Goal: Task Accomplishment & Management: Manage account settings

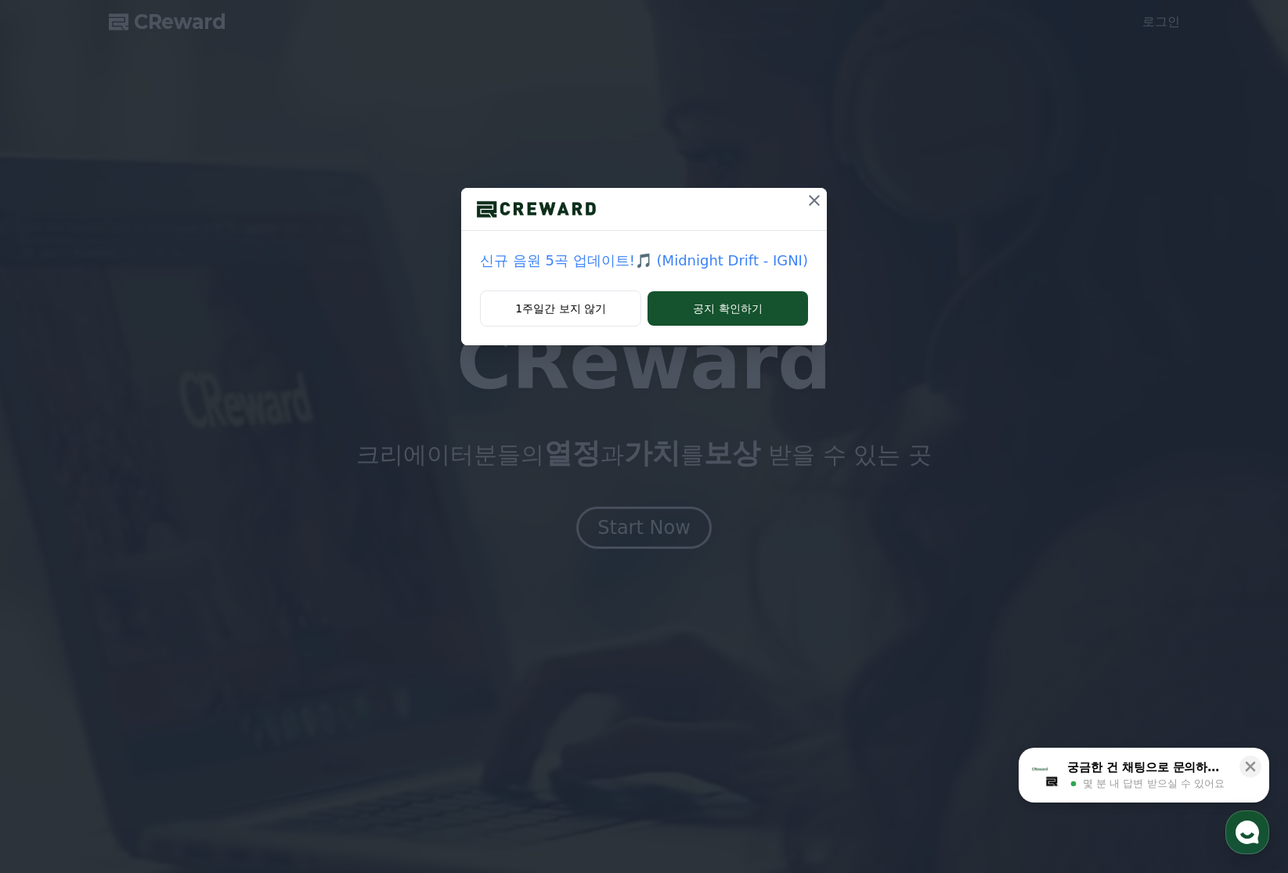
drag, startPoint x: 793, startPoint y: 203, endPoint x: 853, endPoint y: 189, distance: 61.9
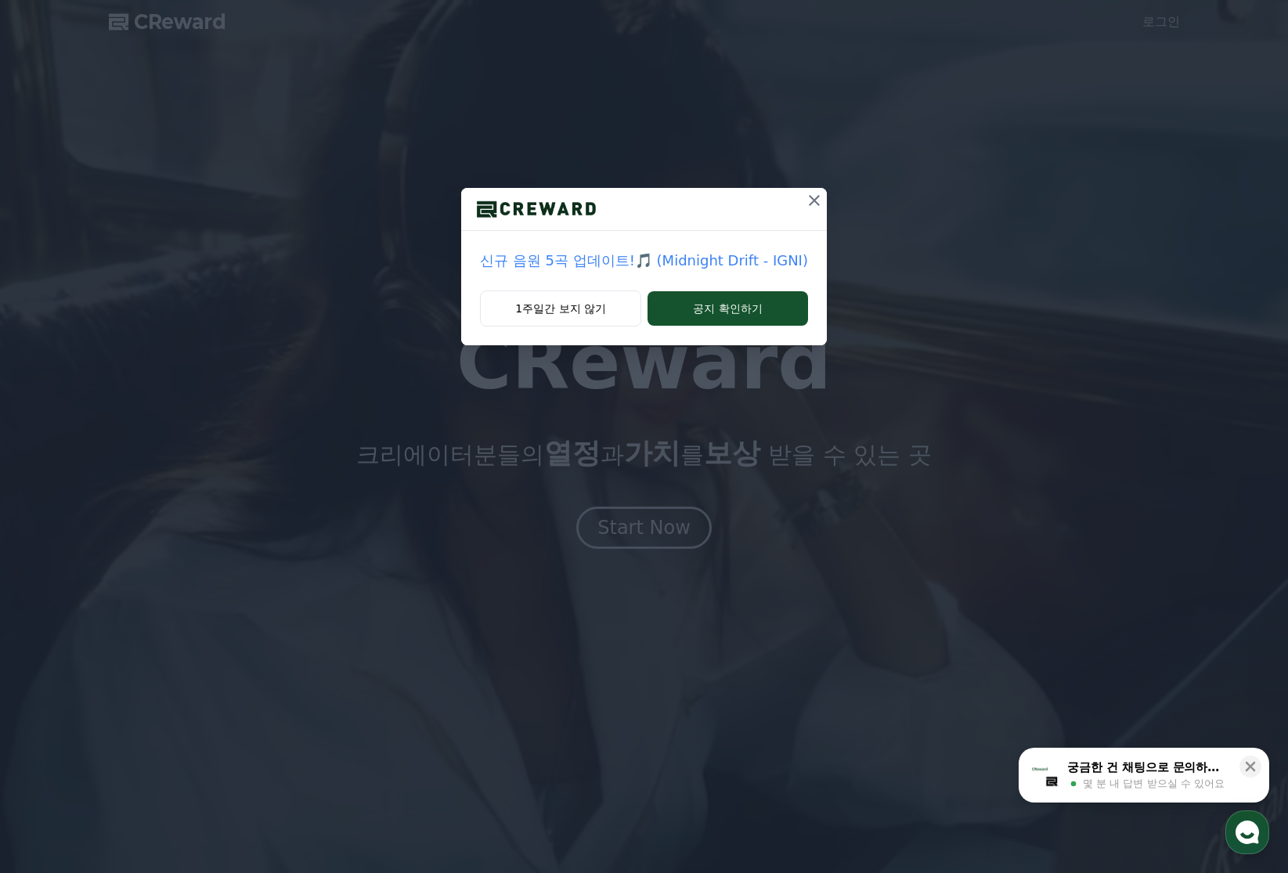
click at [805, 203] on icon at bounding box center [814, 200] width 19 height 19
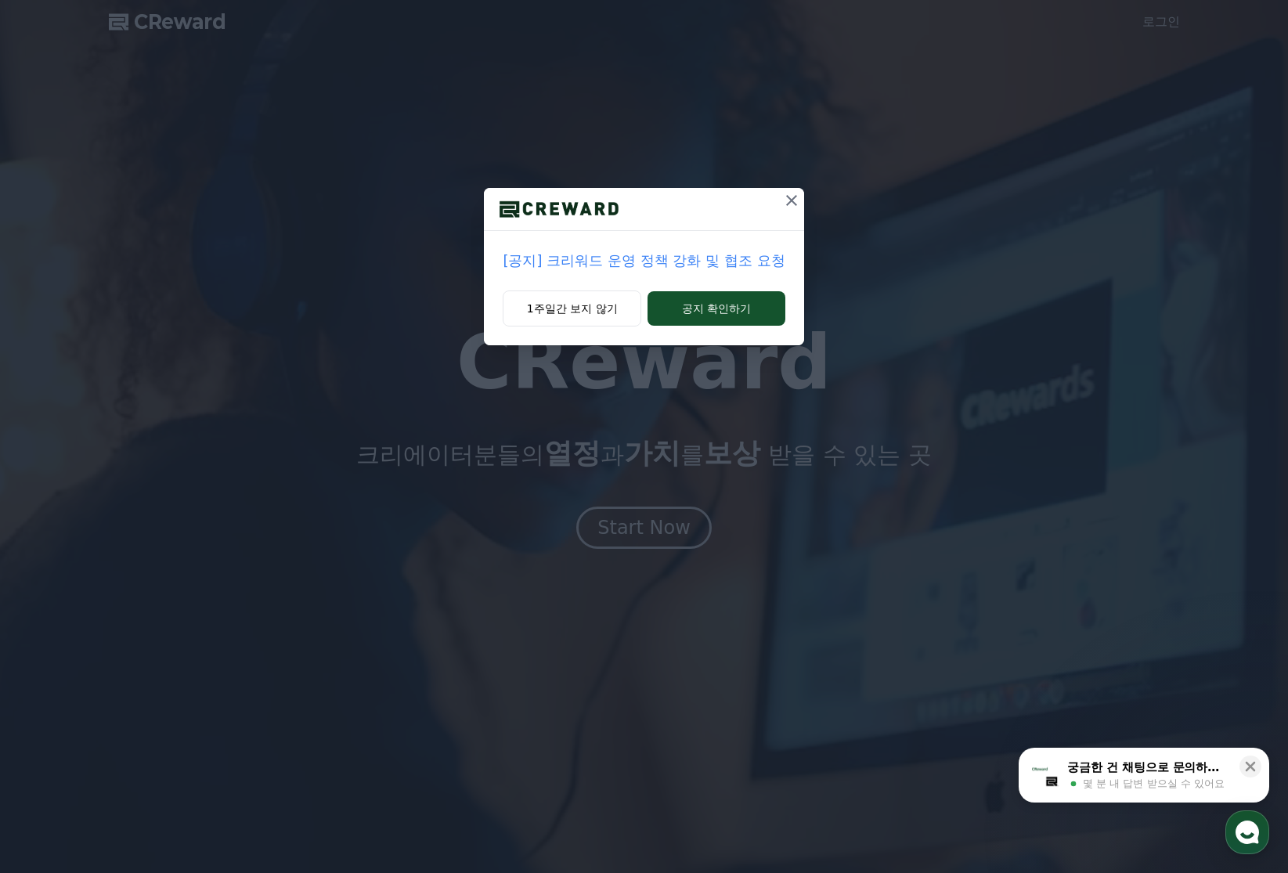
click at [789, 200] on icon at bounding box center [791, 200] width 11 height 11
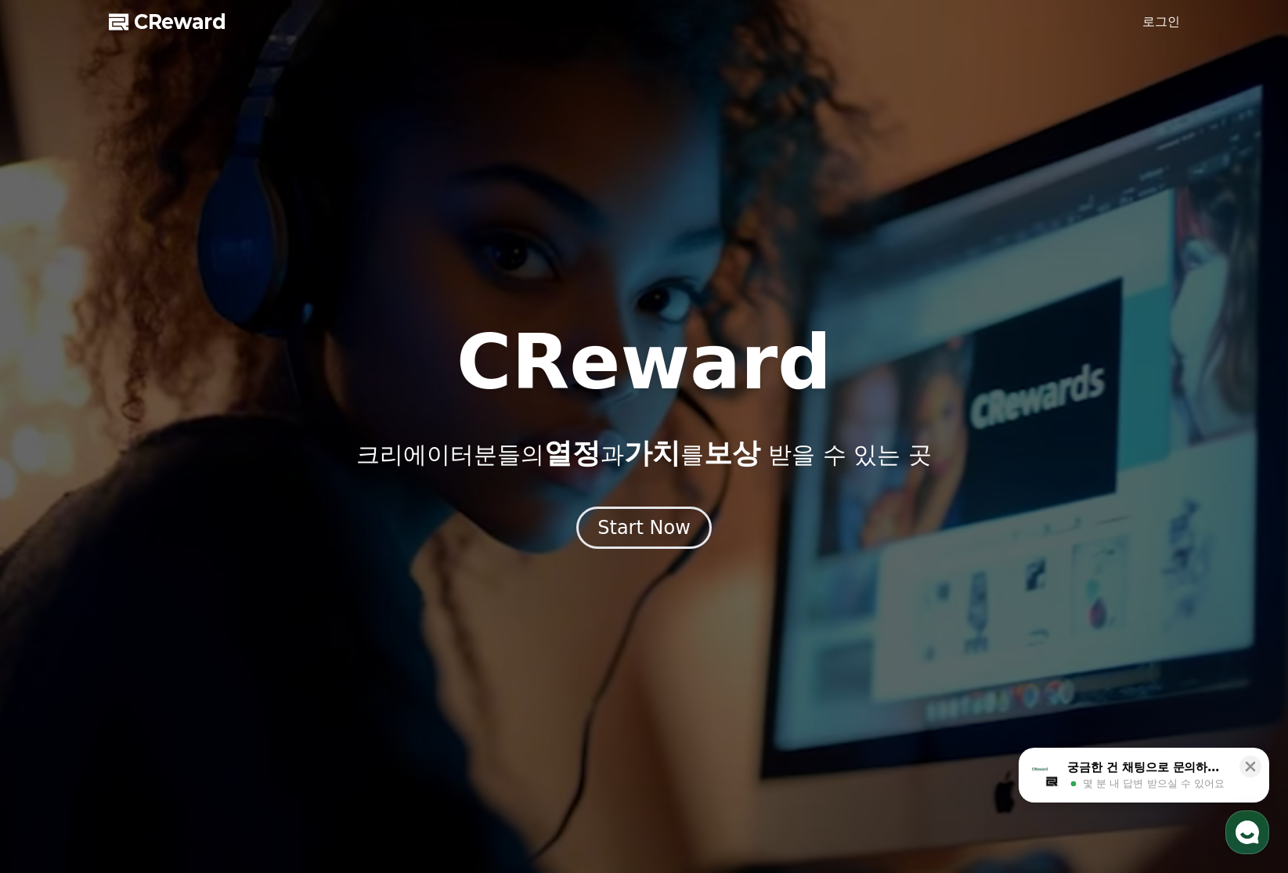
click at [1153, 20] on link "로그인" at bounding box center [1161, 22] width 38 height 19
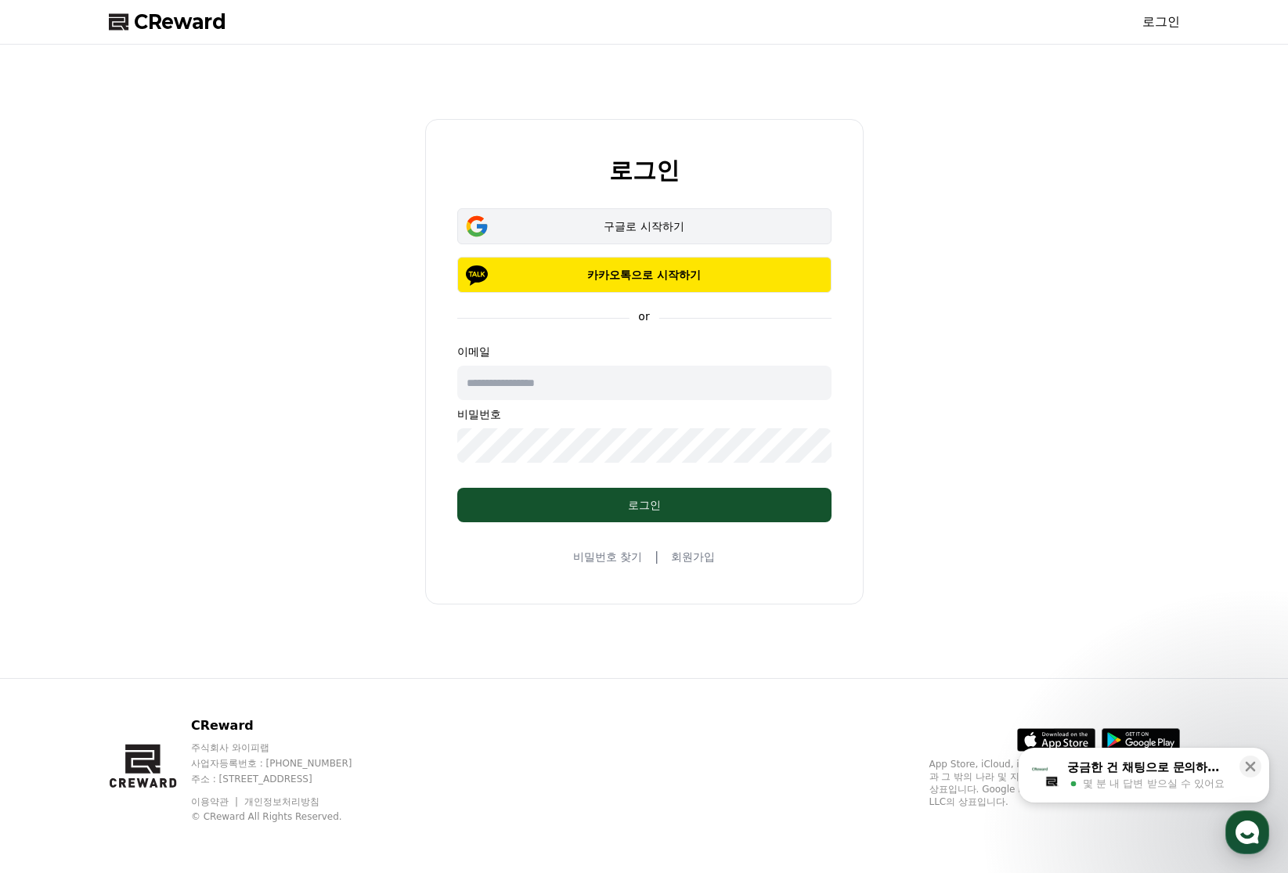
click at [634, 236] on button "구글로 시작하기" at bounding box center [644, 226] width 374 height 36
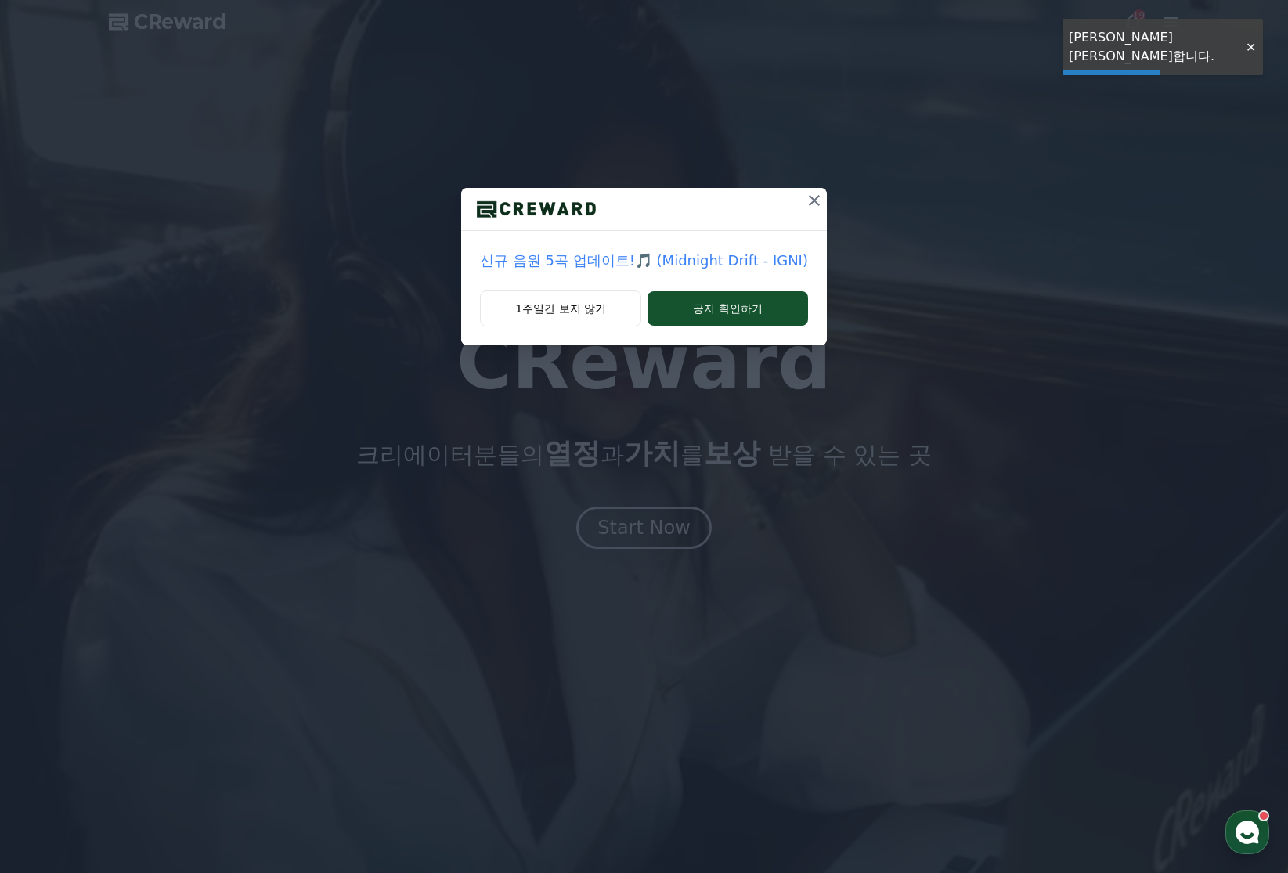
click at [805, 207] on icon at bounding box center [814, 200] width 19 height 19
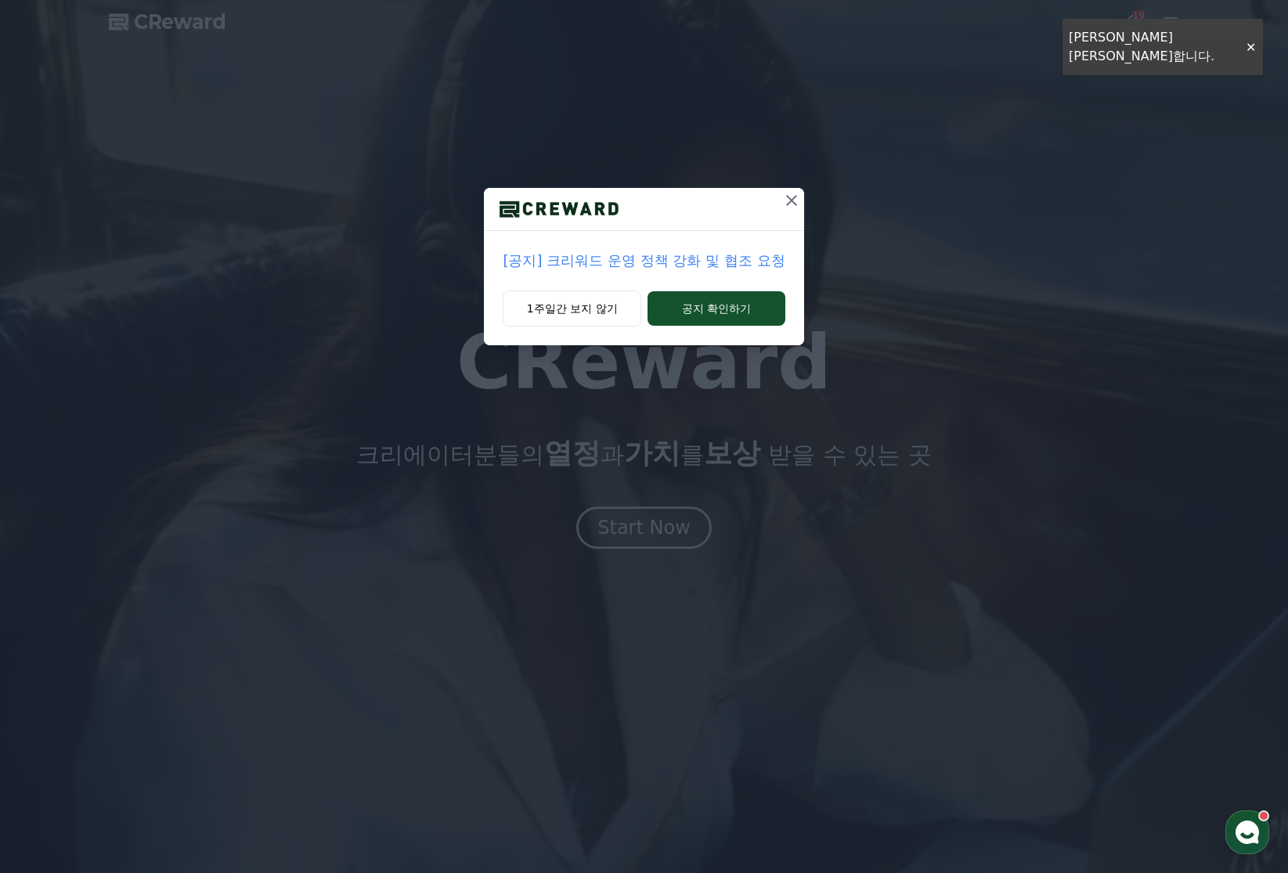
click at [786, 202] on icon at bounding box center [791, 200] width 11 height 11
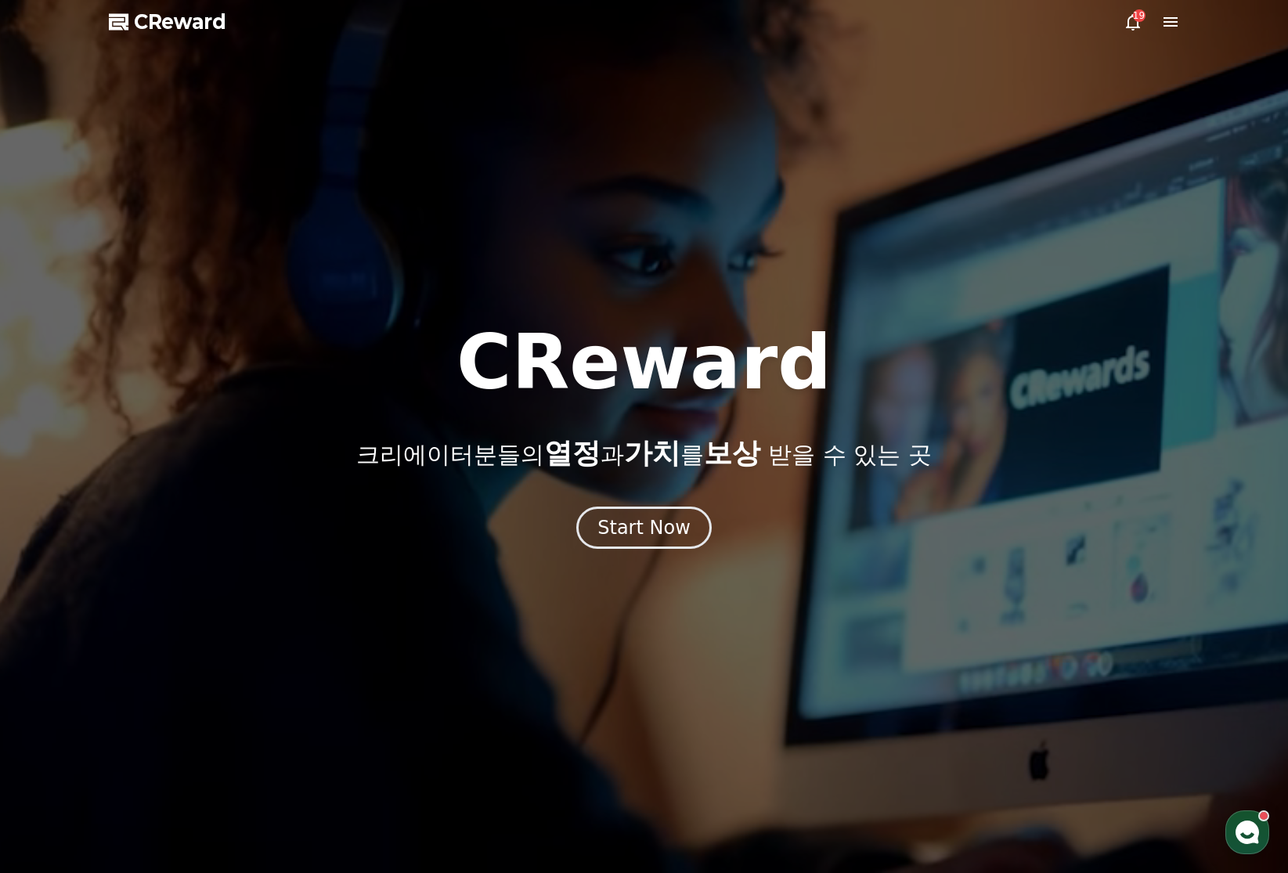
click at [1171, 22] on icon at bounding box center [1170, 21] width 14 height 9
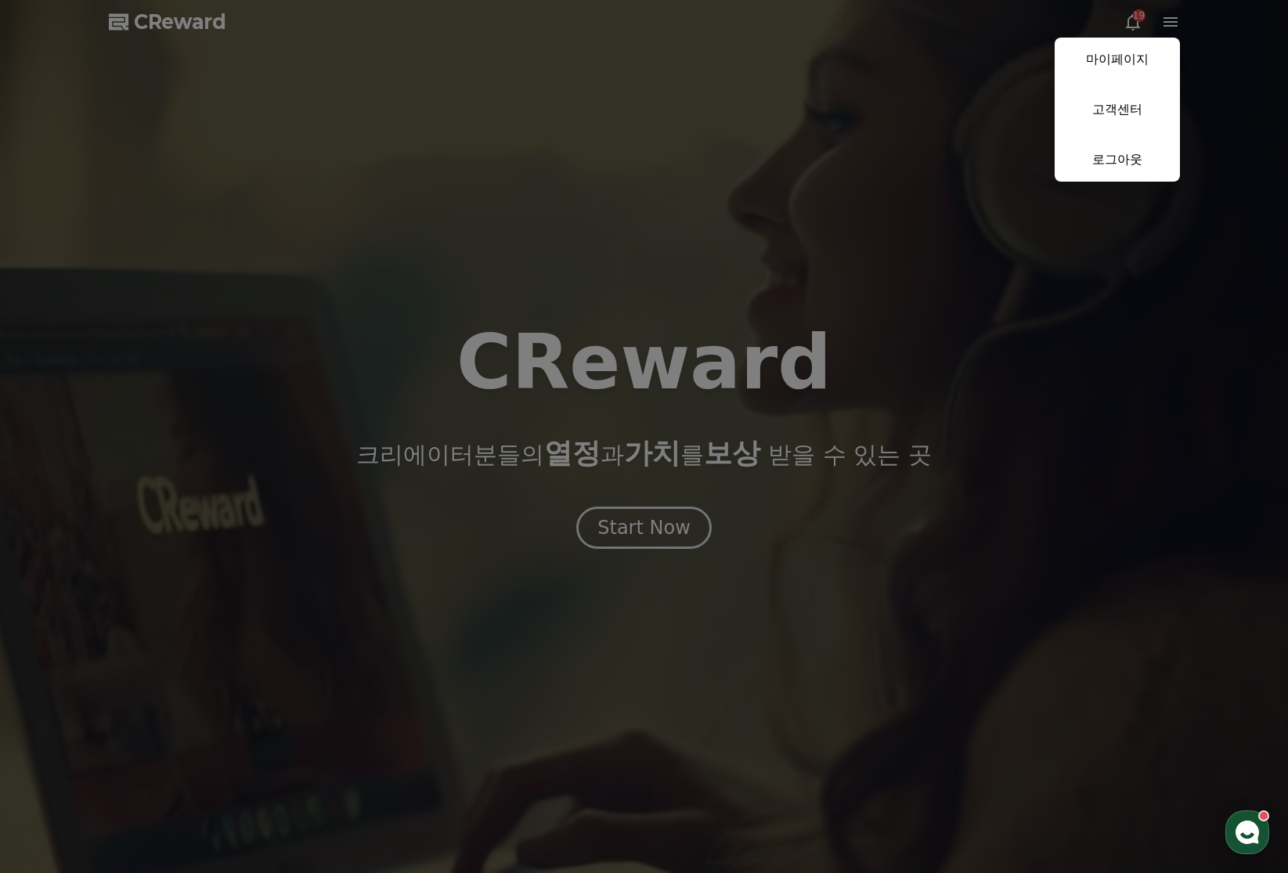
click at [1110, 64] on link "마이페이지" at bounding box center [1117, 60] width 125 height 44
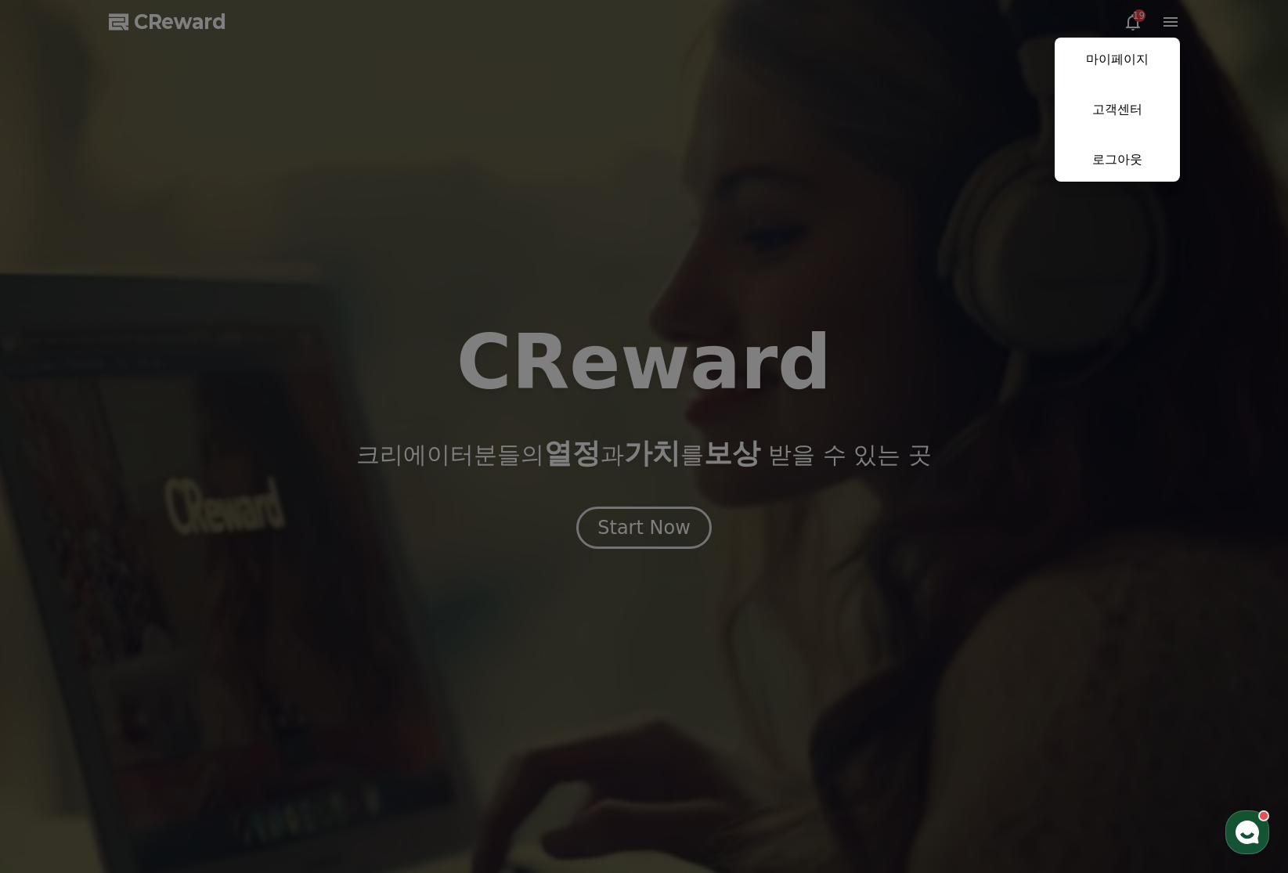
select select "**********"
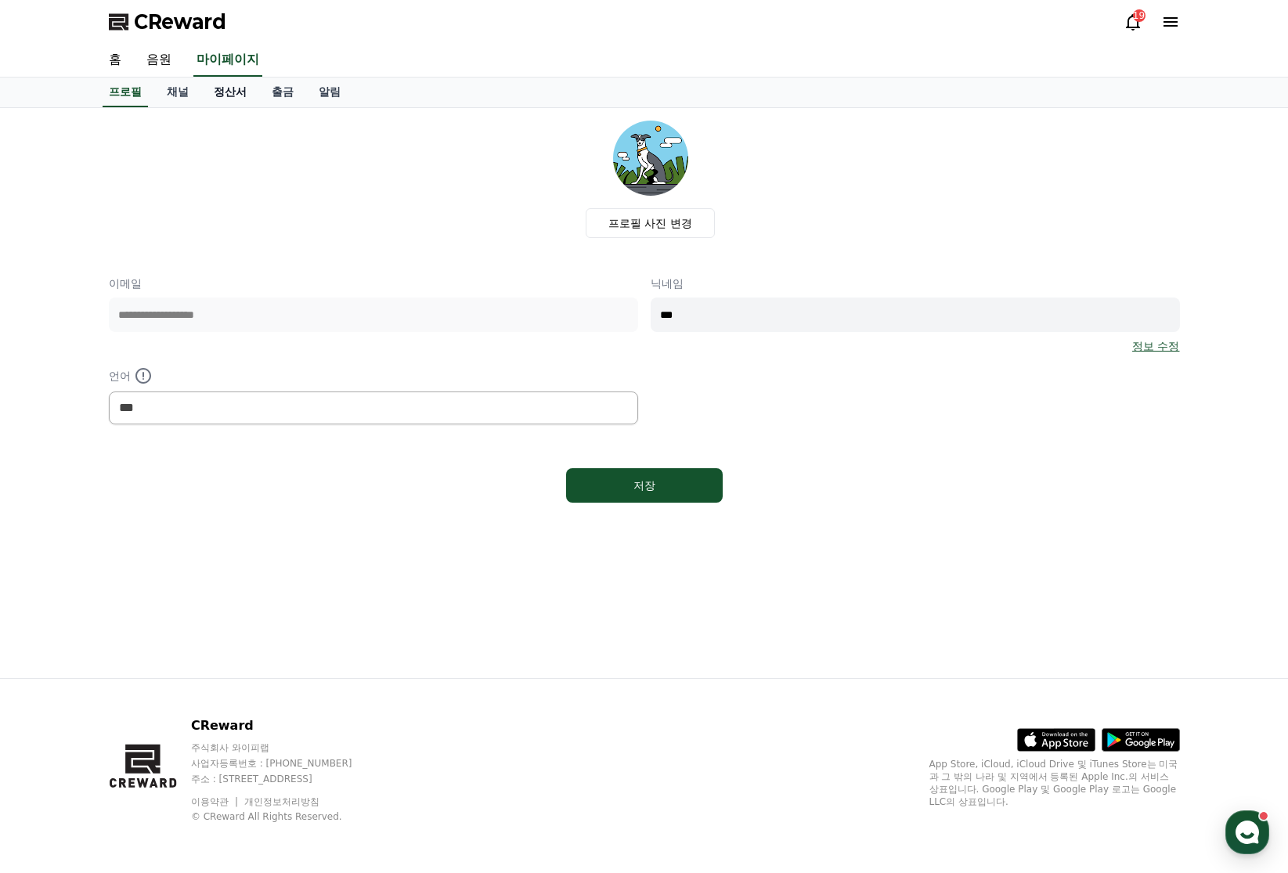
click at [209, 94] on link "정산서" at bounding box center [230, 93] width 58 height 30
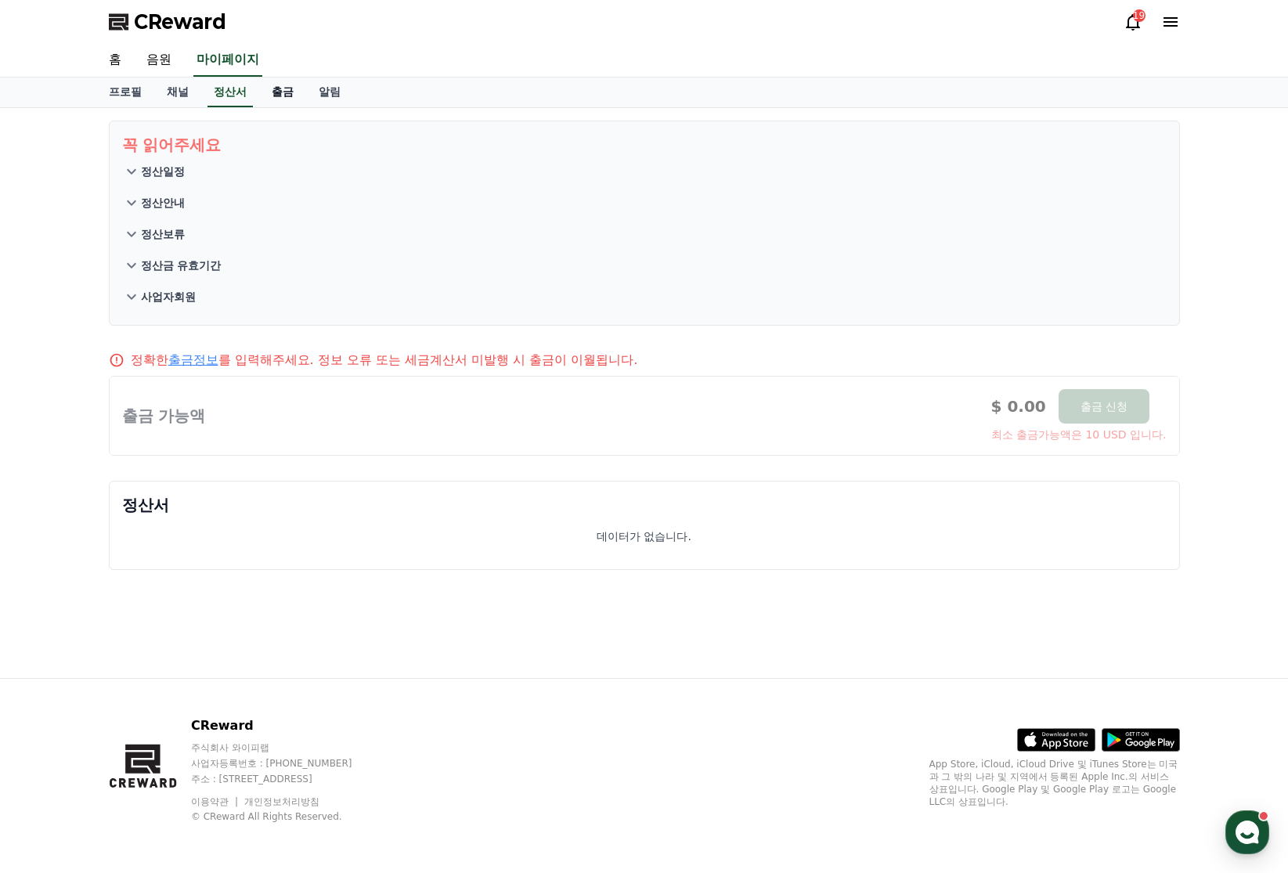
click at [259, 92] on link "출금" at bounding box center [282, 93] width 47 height 30
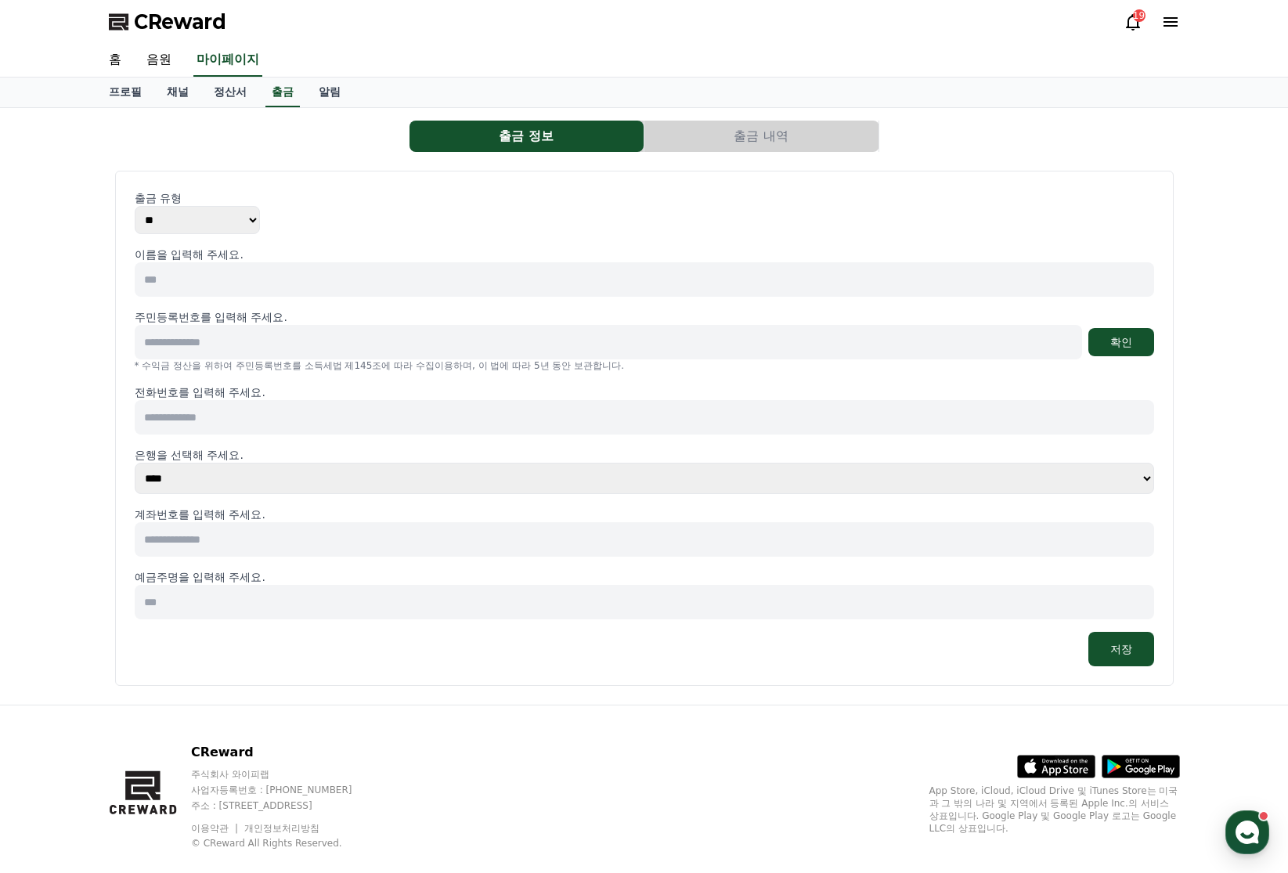
click at [355, 213] on div "출금 유형 ** ***" at bounding box center [644, 212] width 1019 height 44
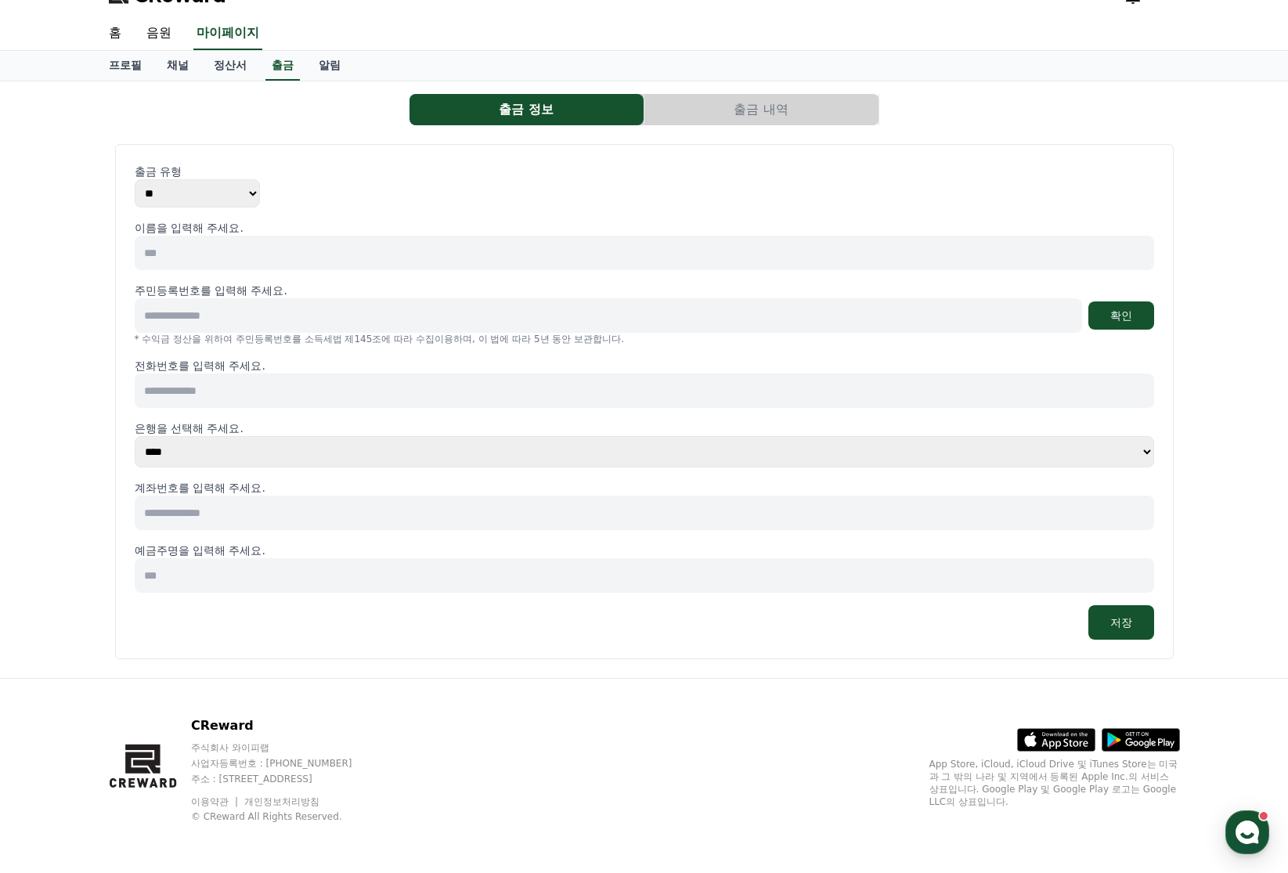
click at [270, 802] on link "개인정보처리방침" at bounding box center [281, 801] width 75 height 11
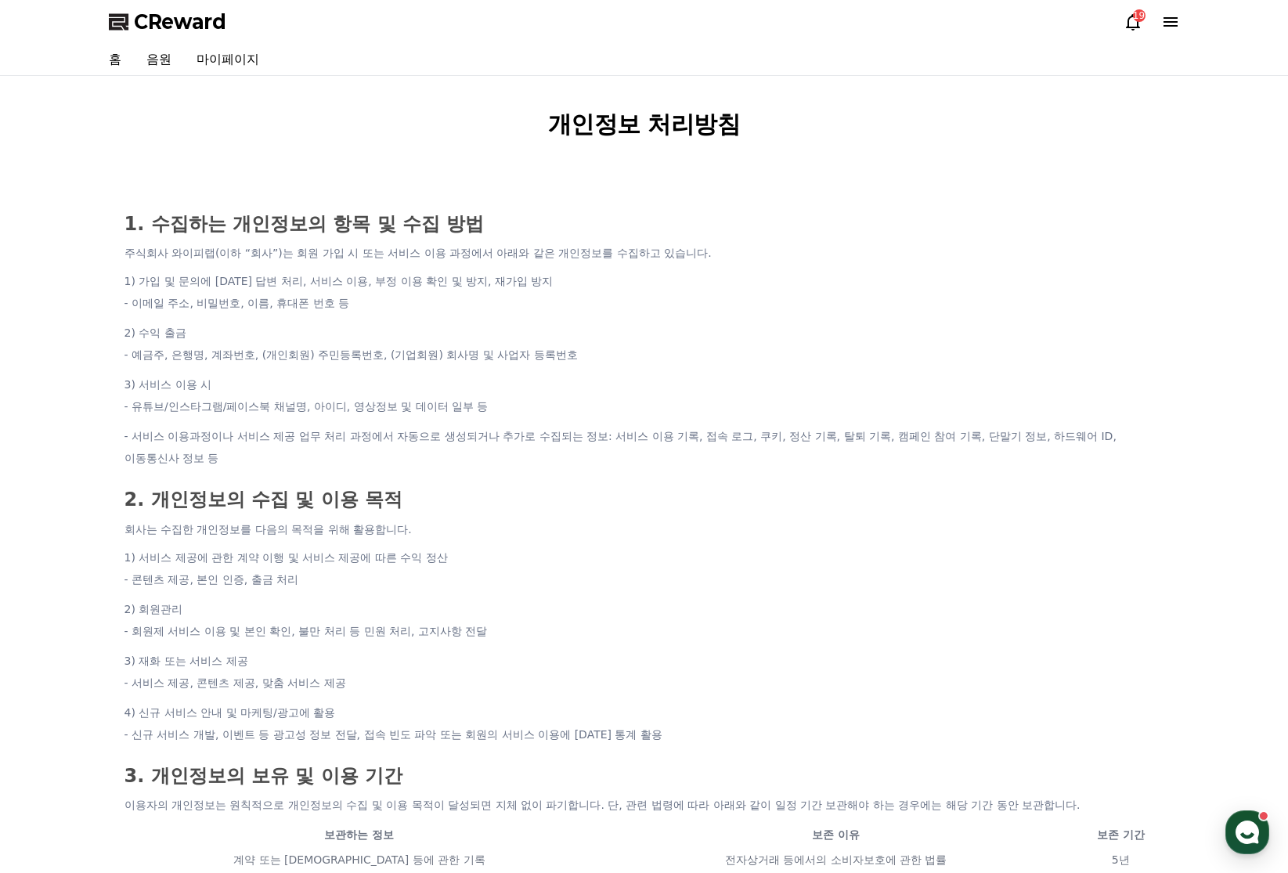
scroll to position [513, 0]
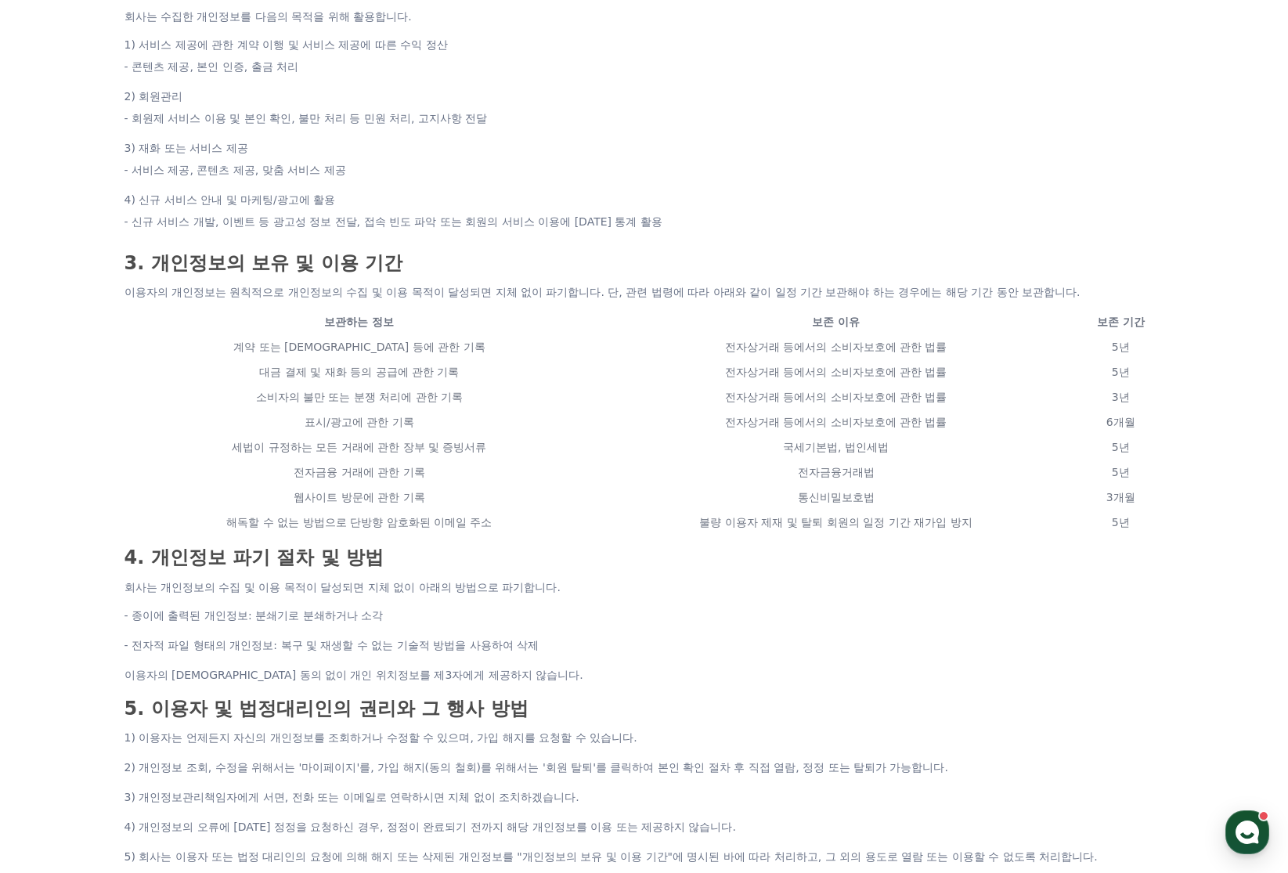
drag, startPoint x: 272, startPoint y: 326, endPoint x: 764, endPoint y: 112, distance: 537.1
click at [1244, 511] on div "개인정보 처리방침 1. 수집하는 개인정보의 항목 및 수집 방법 주식회사 와이피랩(이하 “회사”)는 회원 가입 시 또는 서비스 이용 과정에서 아…" at bounding box center [644, 771] width 1288 height 2416
copy thead "보관하는 정보 보존 이유 보존 기간"
click at [1014, 137] on li "3) 재화 또는 서비스 제공 - 서비스 제공, 콘텐츠 제공, 맞춤 서비스 제공" at bounding box center [644, 159] width 1040 height 44
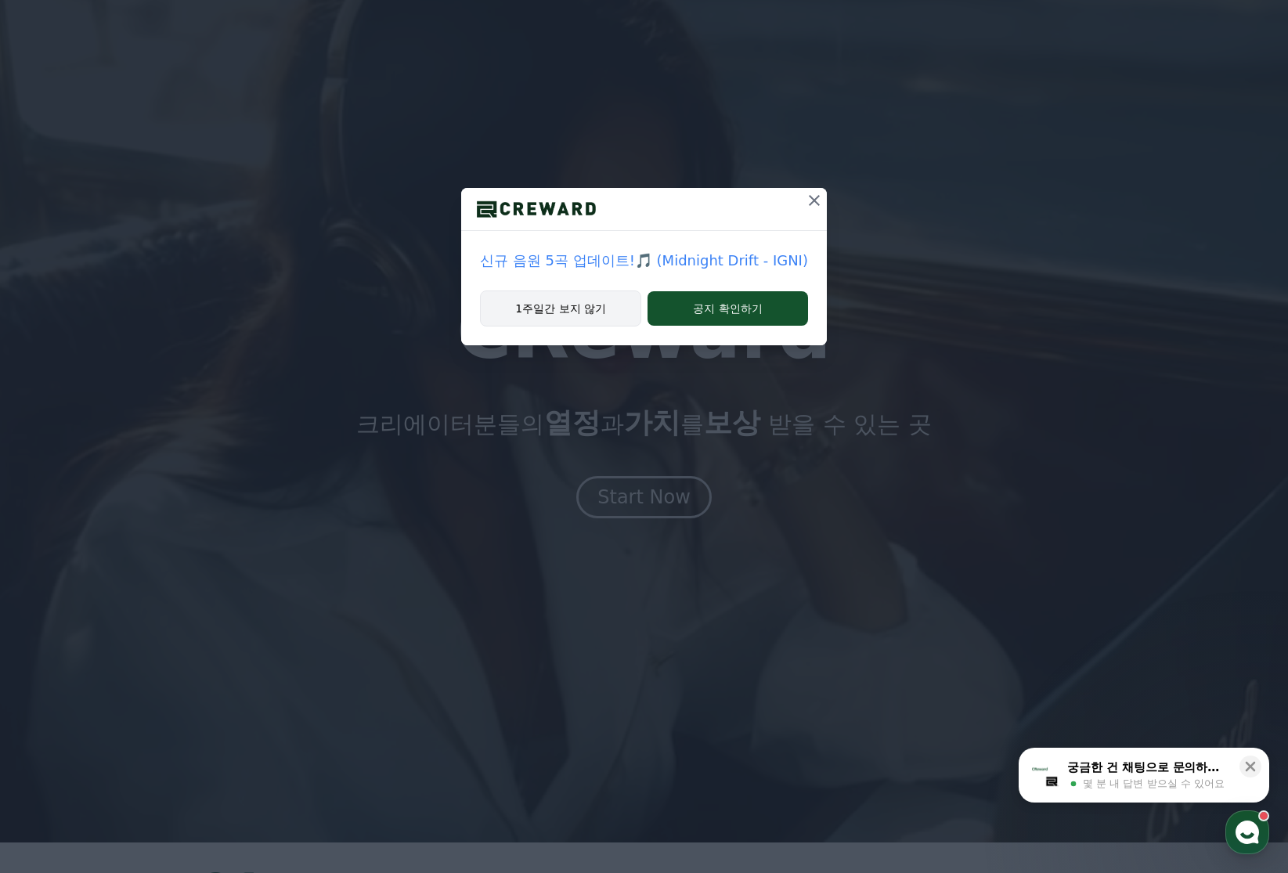
click at [580, 302] on button "1주일간 보지 않기" at bounding box center [560, 308] width 161 height 36
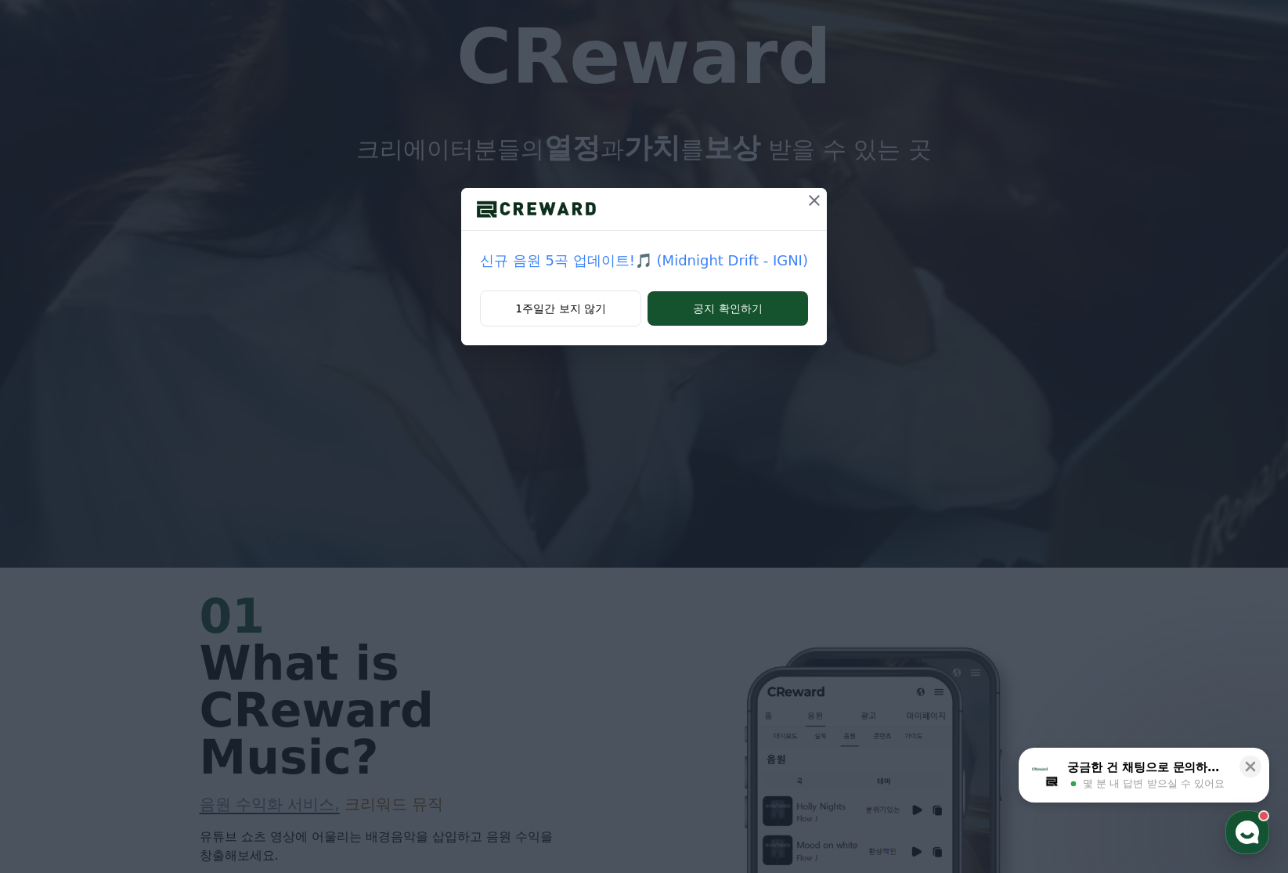
scroll to position [627, 0]
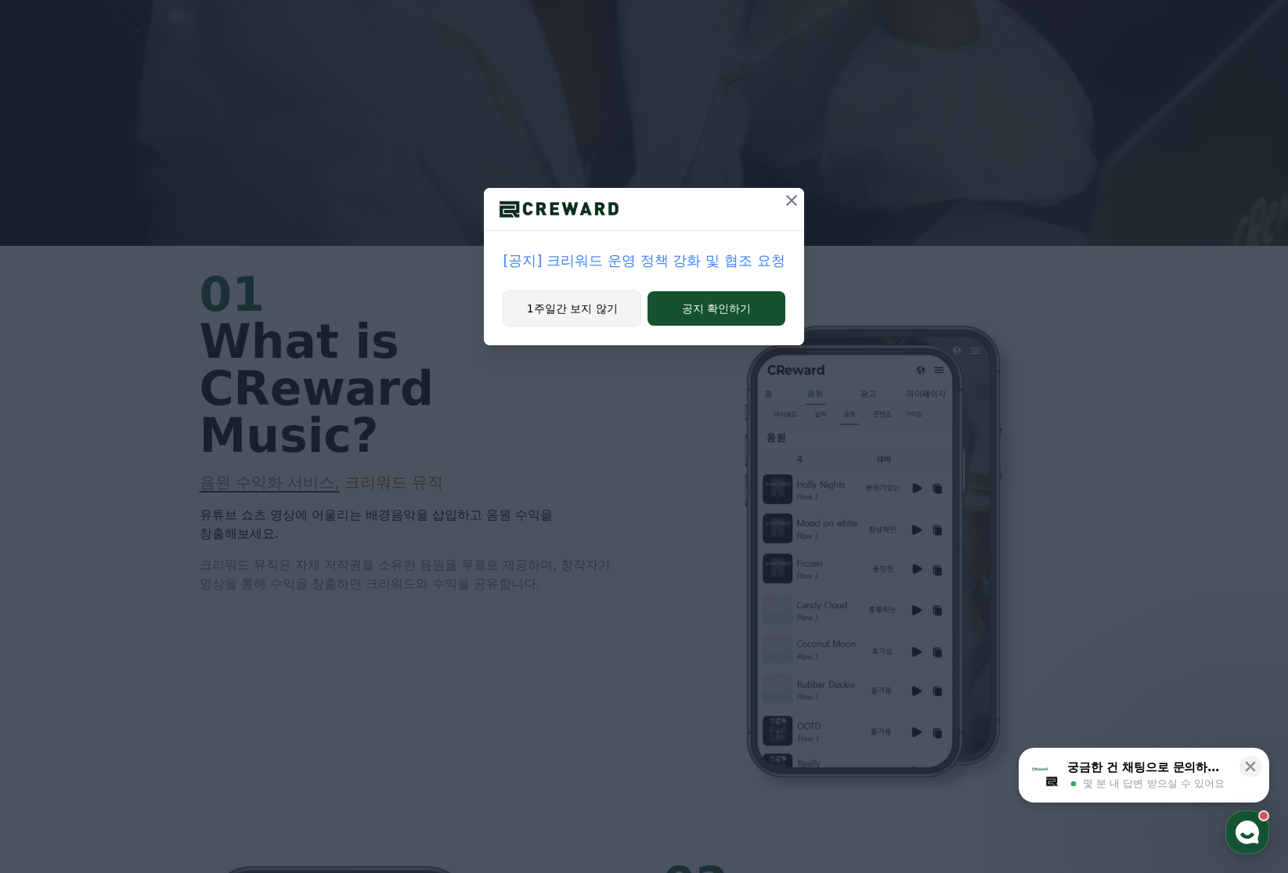
click at [567, 315] on button "1주일간 보지 않기" at bounding box center [572, 308] width 139 height 36
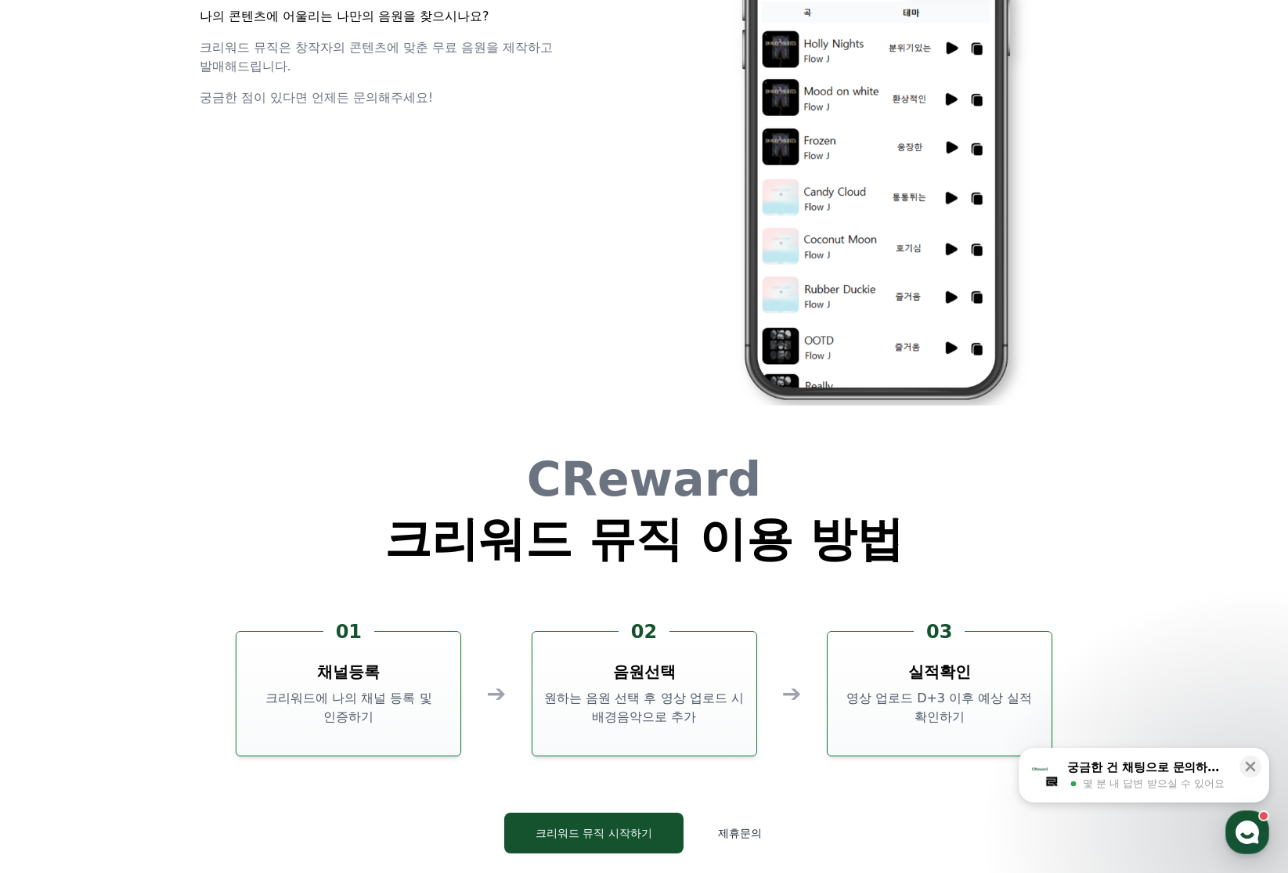
scroll to position [4242, 0]
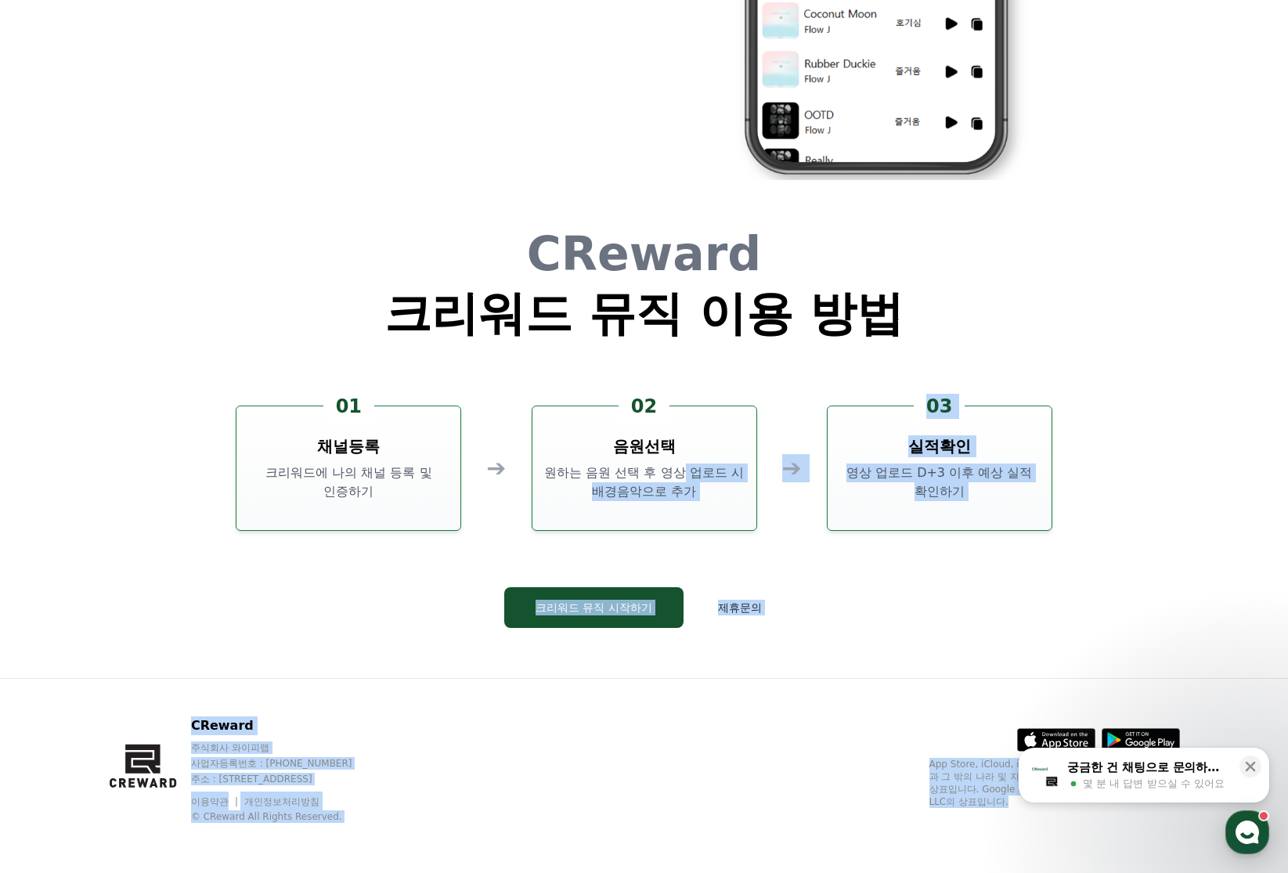
drag, startPoint x: 669, startPoint y: 568, endPoint x: 697, endPoint y: 947, distance: 379.2
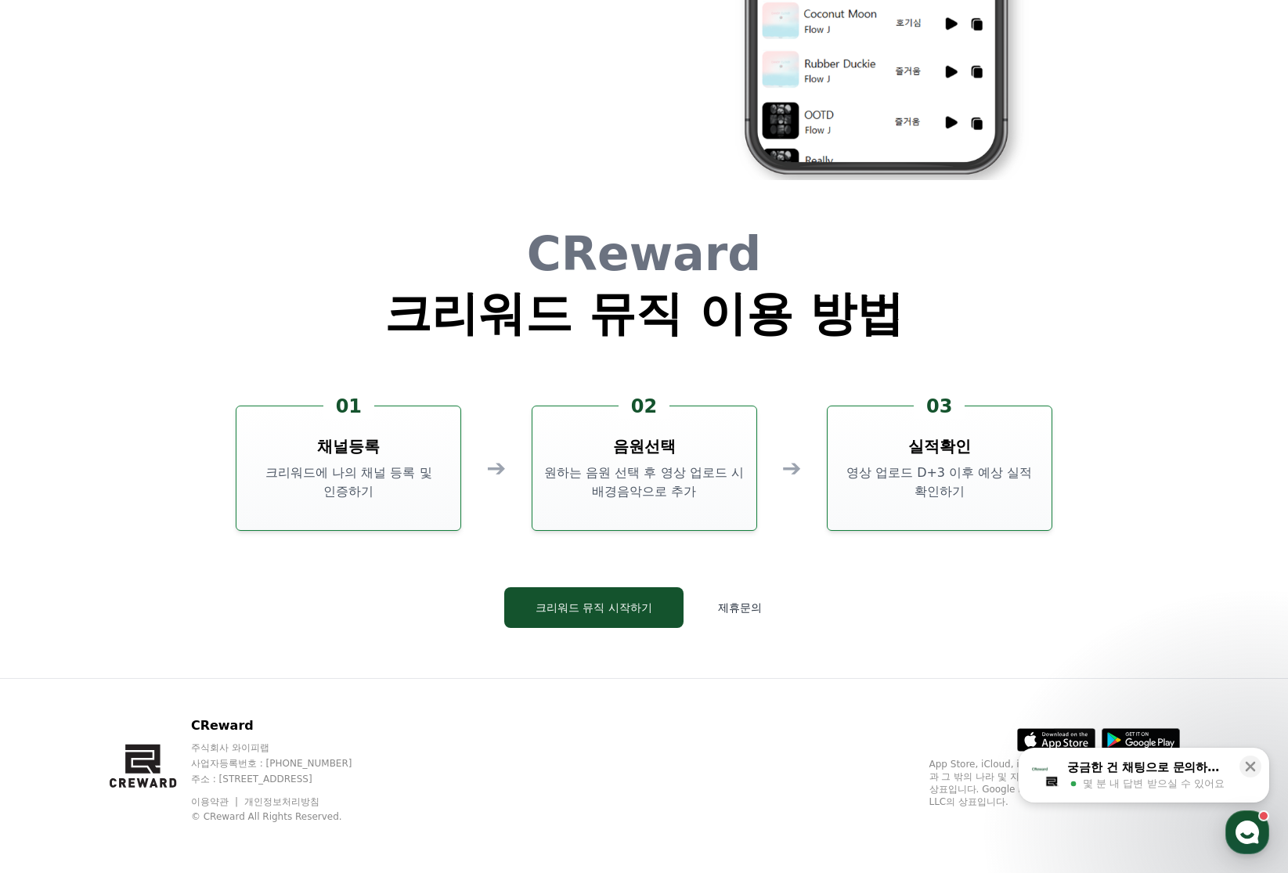
click at [357, 644] on div "CReward 크리워드 뮤직 이용 방법 01 채널등록 크리워드에 나의 채널 등록 및 인증하기 ➔ 02 음원선택 원하는 음원 선택 후 영상 업로…" at bounding box center [644, 441] width 939 height 473
click at [215, 801] on link "이용약관" at bounding box center [215, 801] width 49 height 11
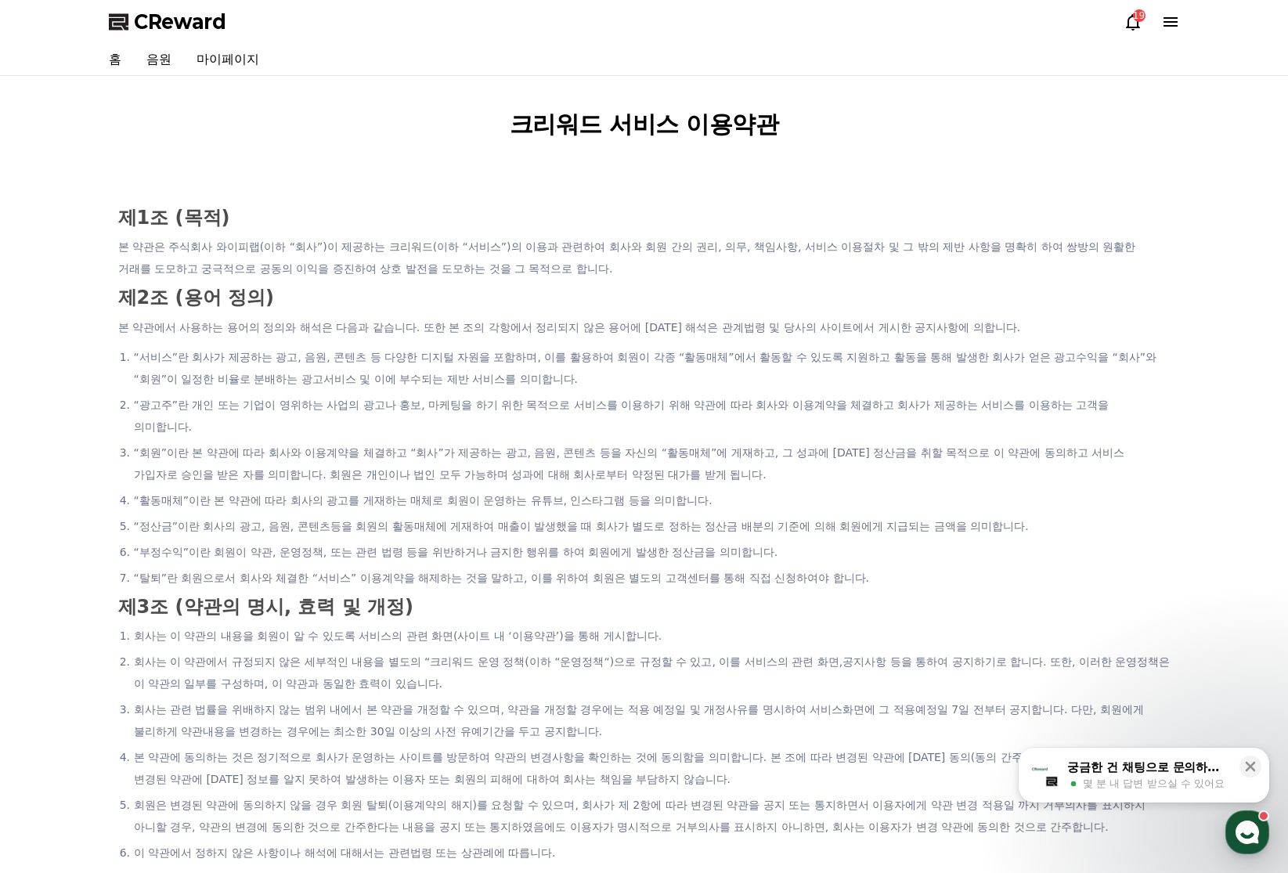
scroll to position [4242, 0]
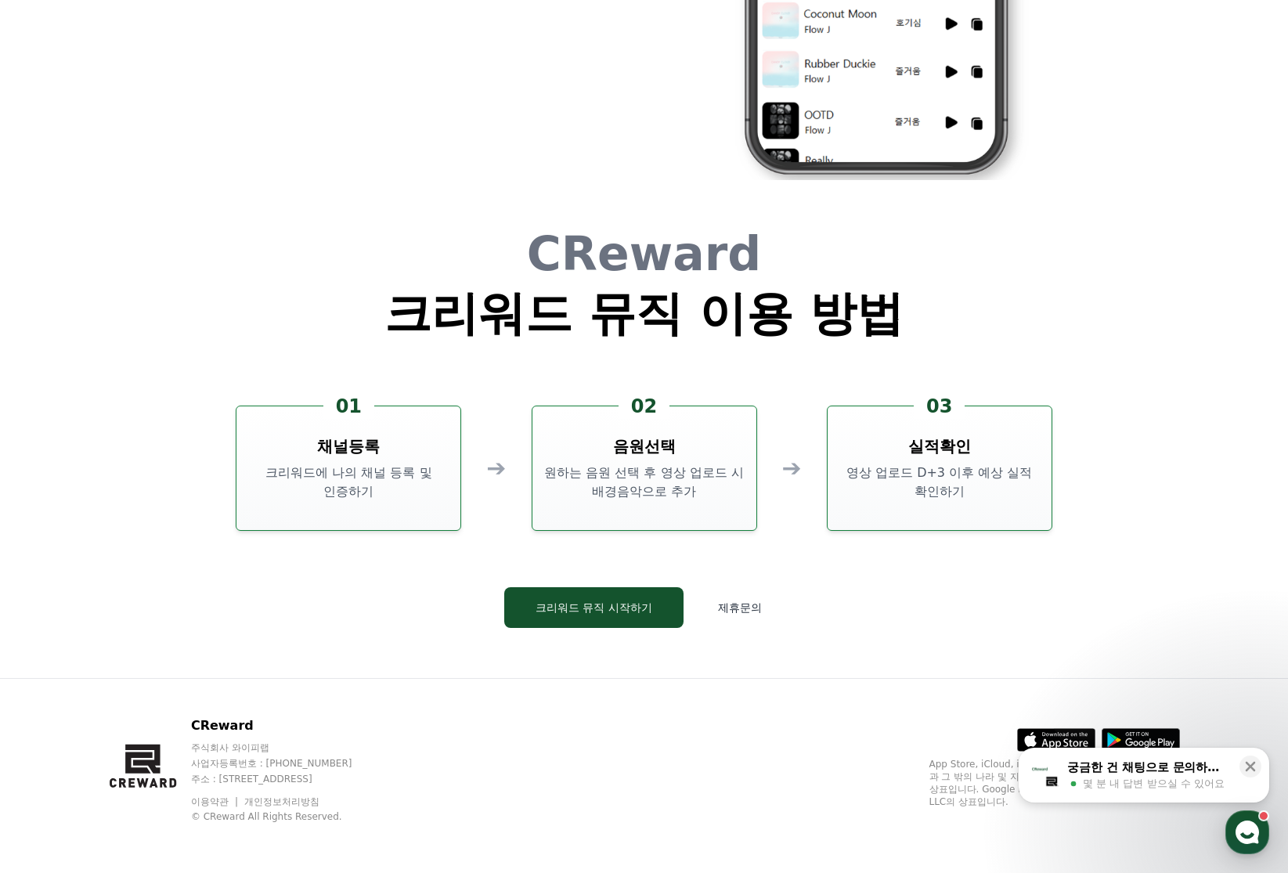
click at [286, 802] on link "개인정보처리방침" at bounding box center [281, 801] width 75 height 11
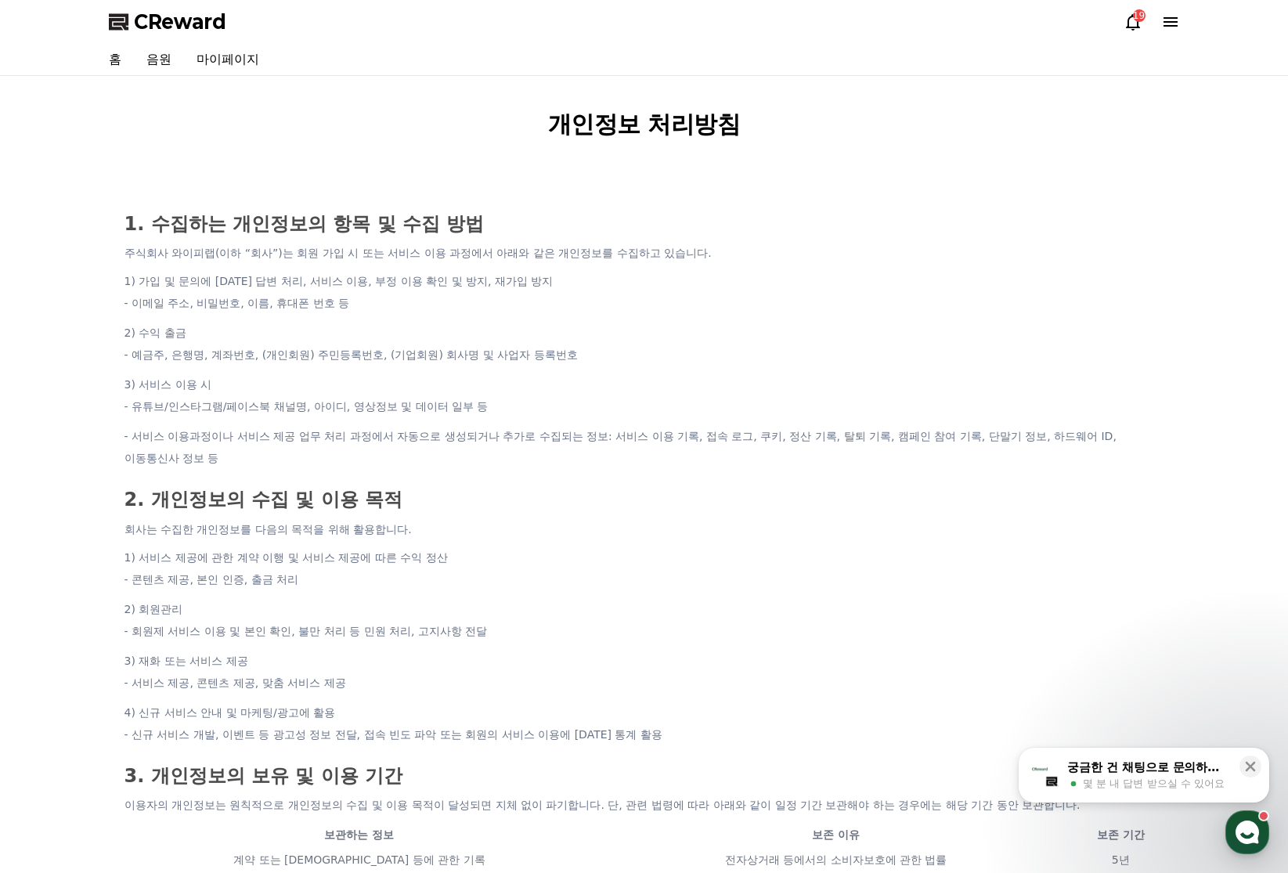
click at [522, 292] on li "- 이메일 주소, 비밀번호, 이름, 휴대폰 번호 등" at bounding box center [644, 303] width 1040 height 22
click at [792, 355] on li "- 예금주, 은행명, 계좌번호, (개인회원) 주민등록번호, (기업회원) 회사명 및 사업자 등록번호" at bounding box center [644, 355] width 1040 height 22
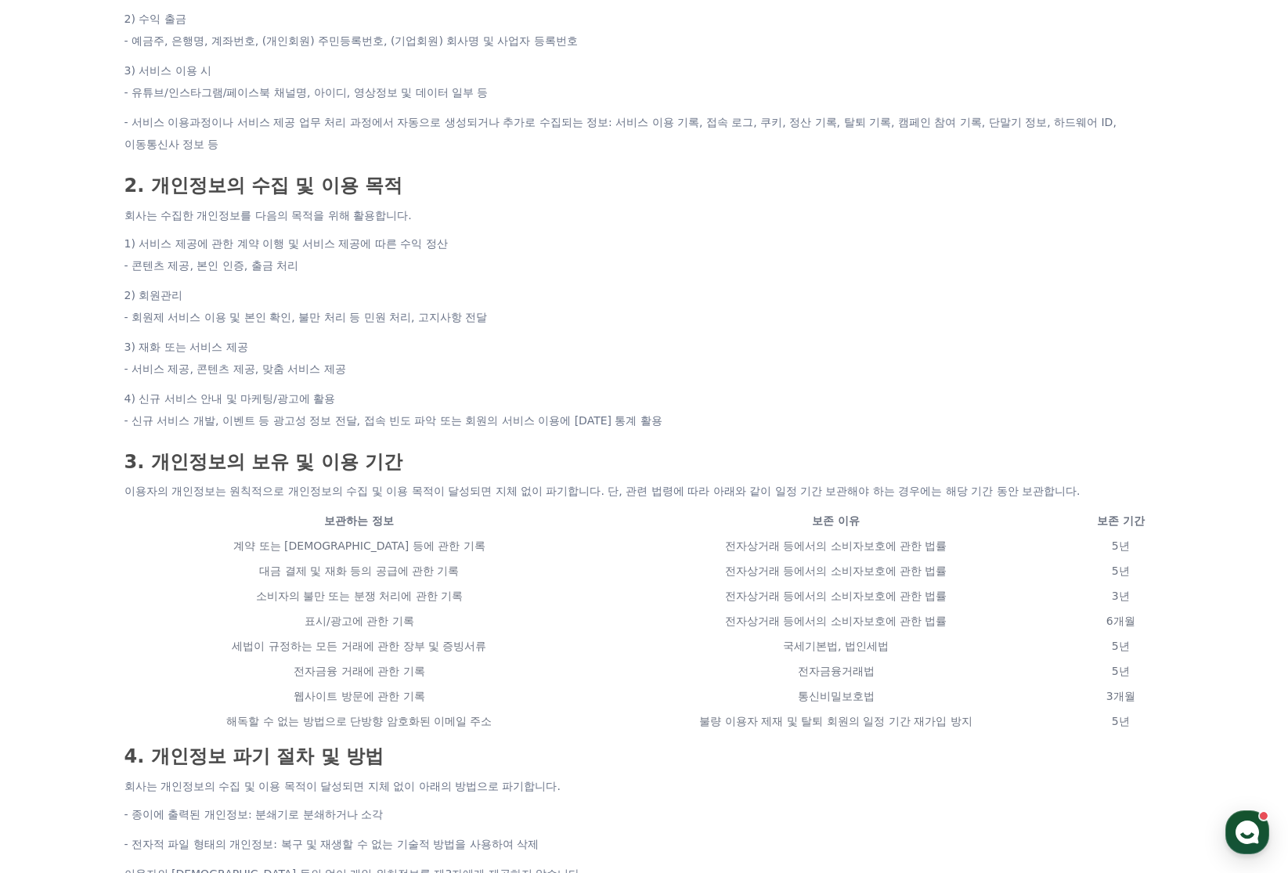
scroll to position [485, 0]
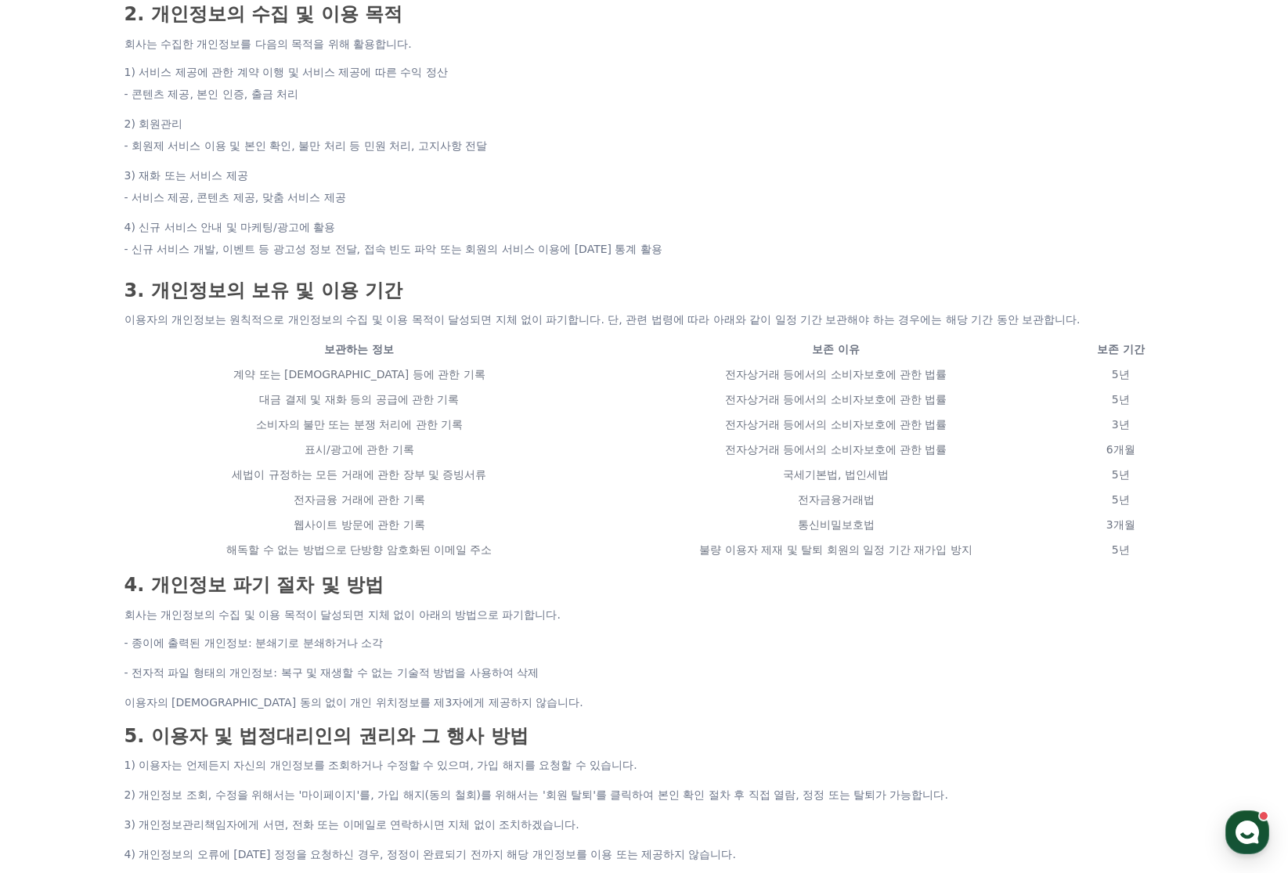
click at [151, 308] on p "이용자의 개인정보는 원칙적으로 개인정보의 수집 및 이용 목적이 달성되면 지체 없이 파기합니다. 단, 관련 법령에 따라 아래와 같이 일정 기간 …" at bounding box center [644, 319] width 1040 height 22
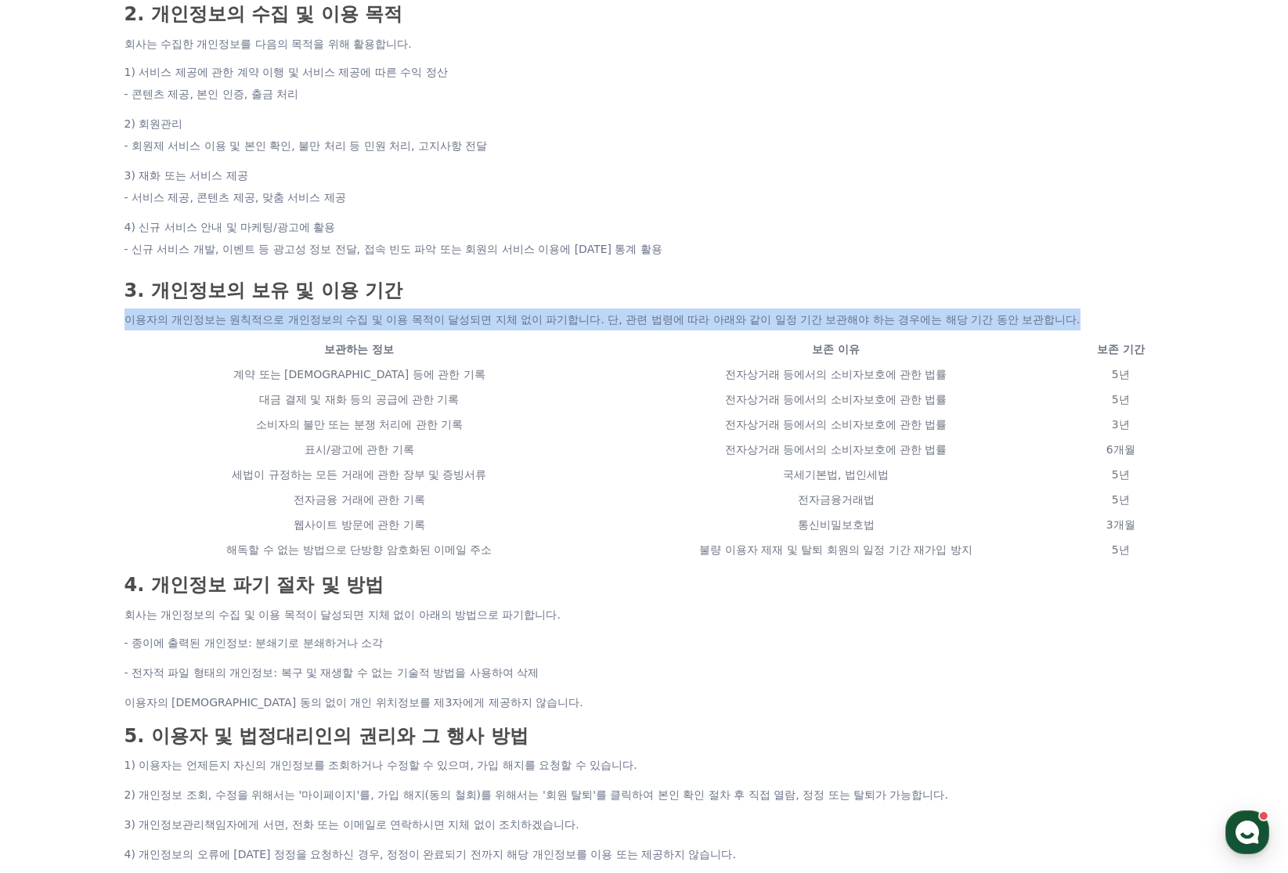
click at [151, 308] on p "이용자의 개인정보는 원칙적으로 개인정보의 수집 및 이용 목적이 달성되면 지체 없이 파기합니다. 단, 관련 법령에 따라 아래와 같이 일정 기간 …" at bounding box center [644, 319] width 1040 height 22
copy p "이용자의 개인정보는 원칙적으로 개인정보의 수집 및 이용 목적이 달성되면 지체 없이 파기합니다. 단, 관련 법령에 따라 아래와 같이 일정 기간 …"
click at [792, 437] on td "전자상거래 등에서의 소비자보호에 관한 법률" at bounding box center [835, 449] width 482 height 25
click at [673, 362] on td "전자상거래 등에서의 소비자보호에 관한 법률" at bounding box center [835, 374] width 482 height 25
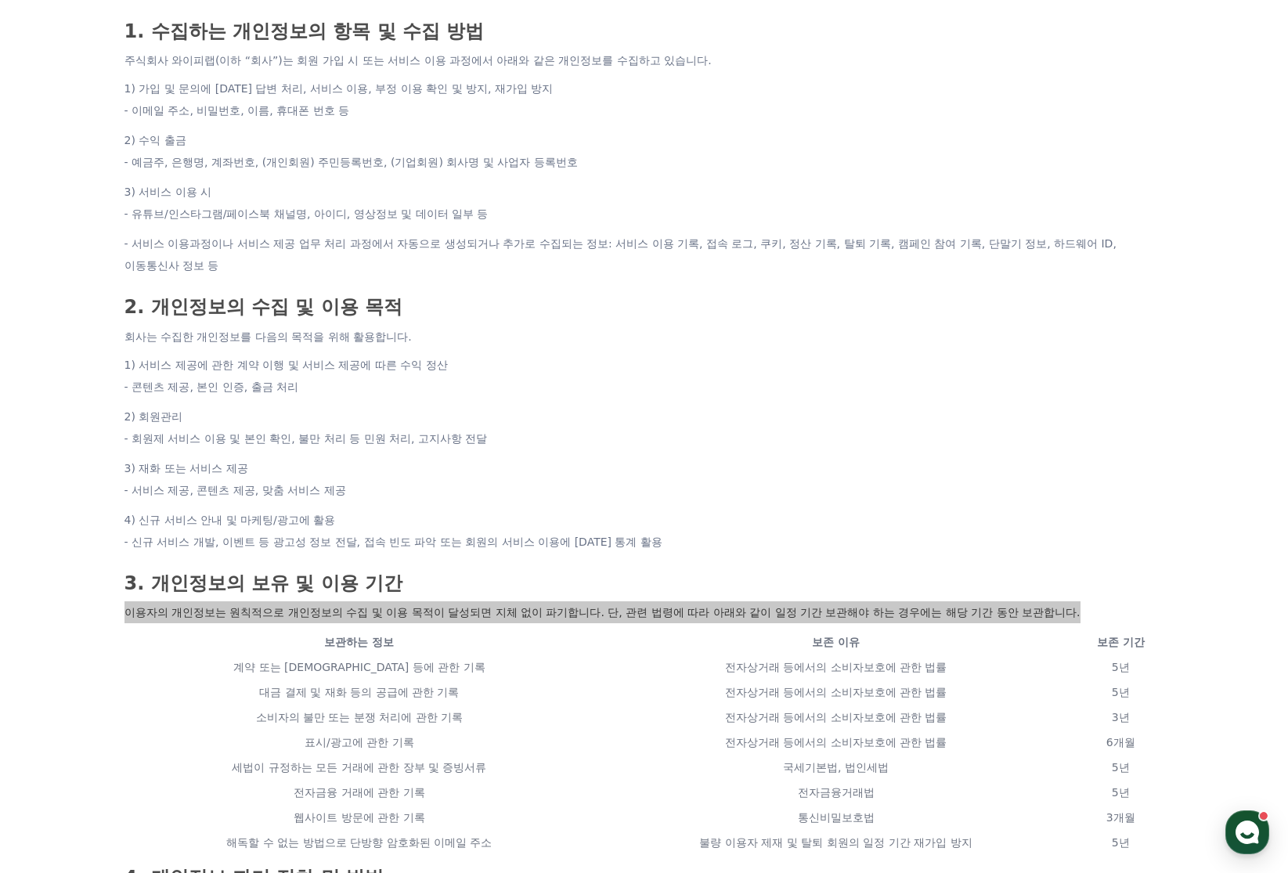
scroll to position [374, 0]
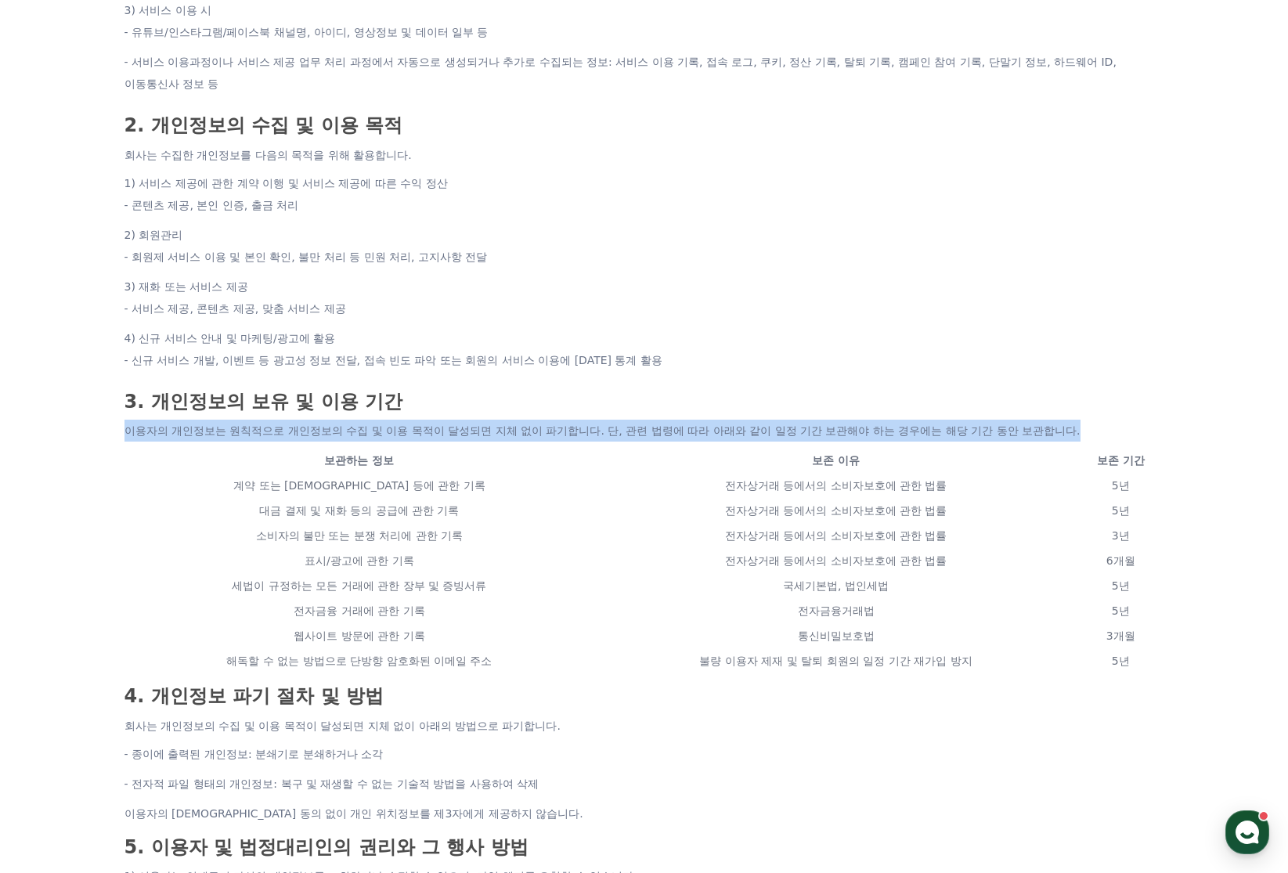
click at [838, 224] on li "2) 회원관리 - 회원제 서비스 이용 및 본인 확인, 불만 처리 등 민원 처리, 고지사항 전달" at bounding box center [644, 246] width 1040 height 44
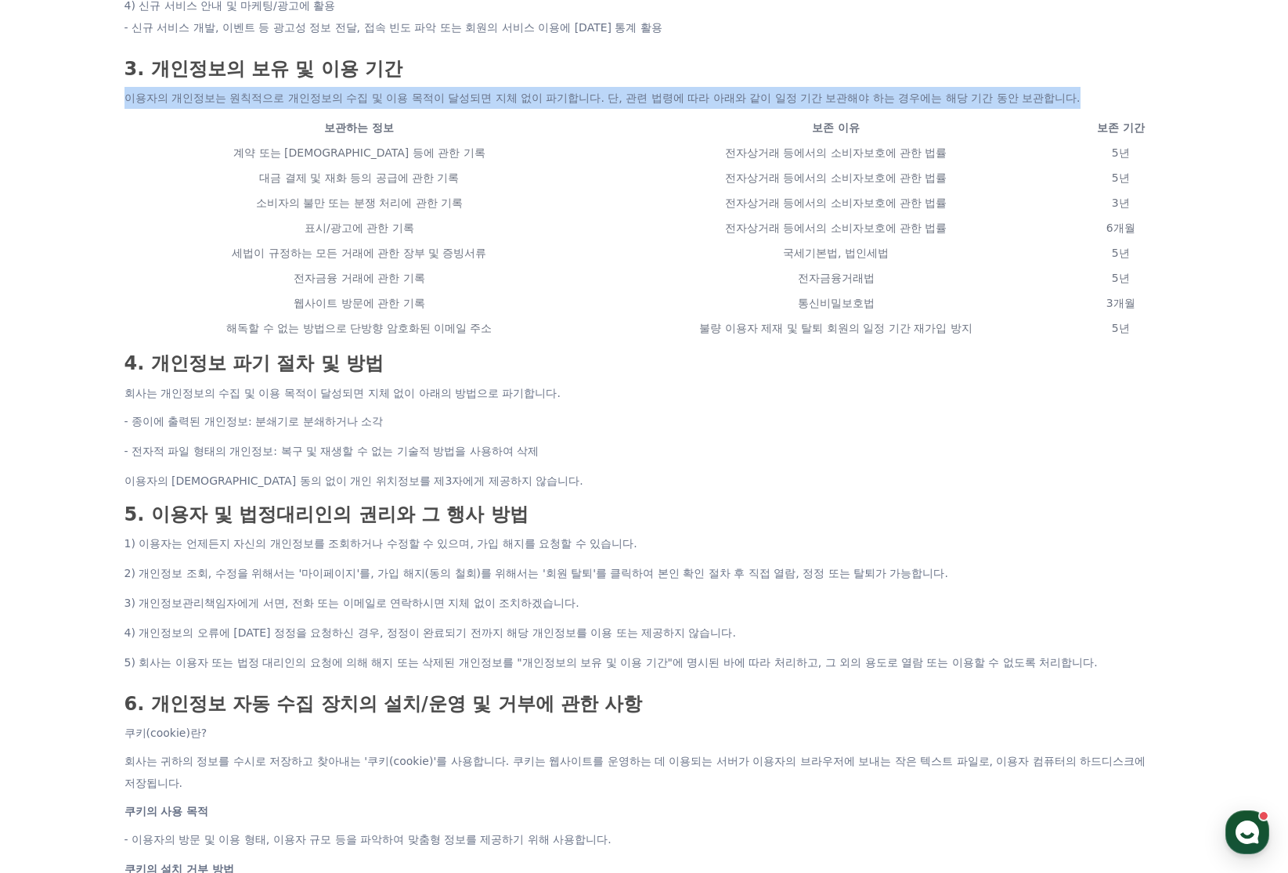
click at [522, 410] on li "- 종이에 출력된 개인정보: 분쇄기로 분쇄하거나 소각" at bounding box center [644, 421] width 1040 height 22
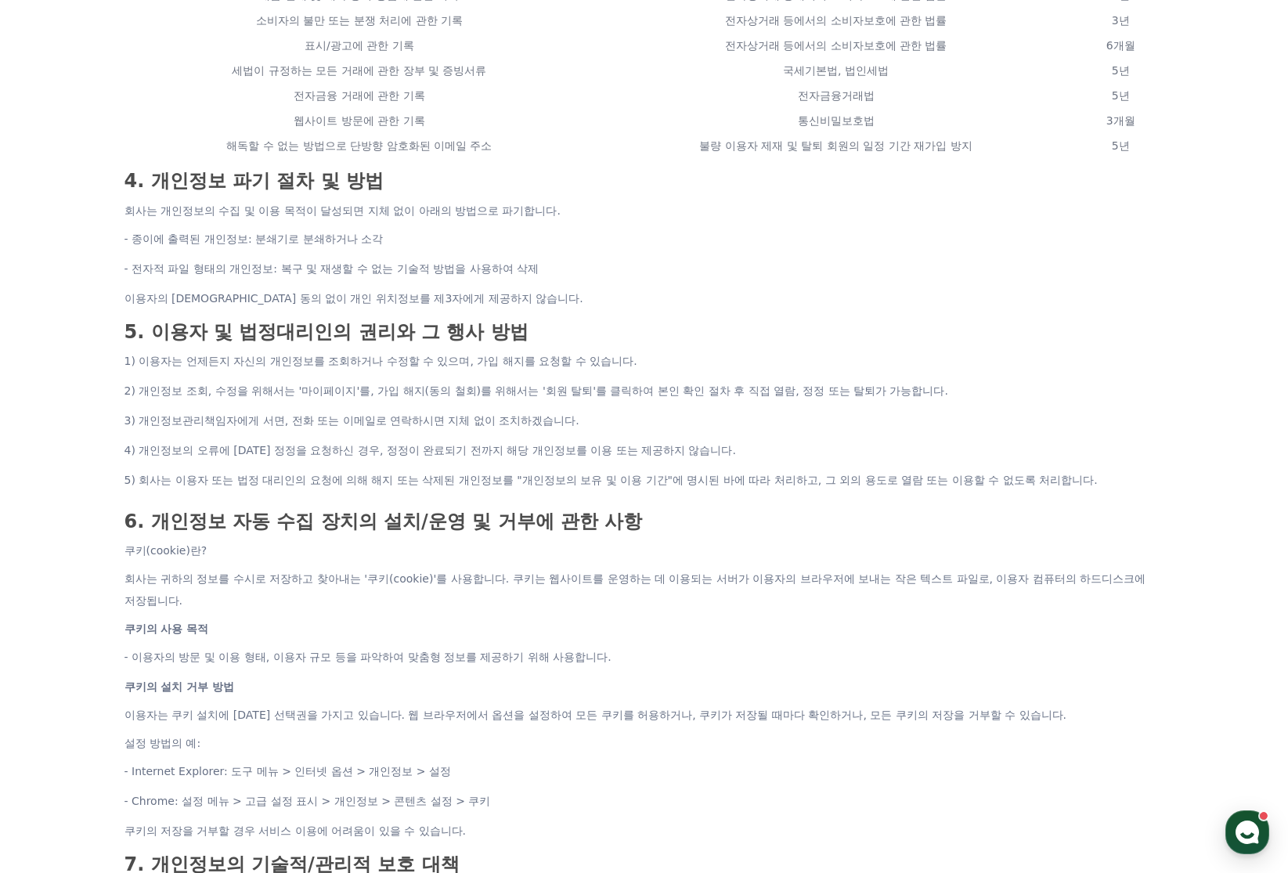
scroll to position [1141, 0]
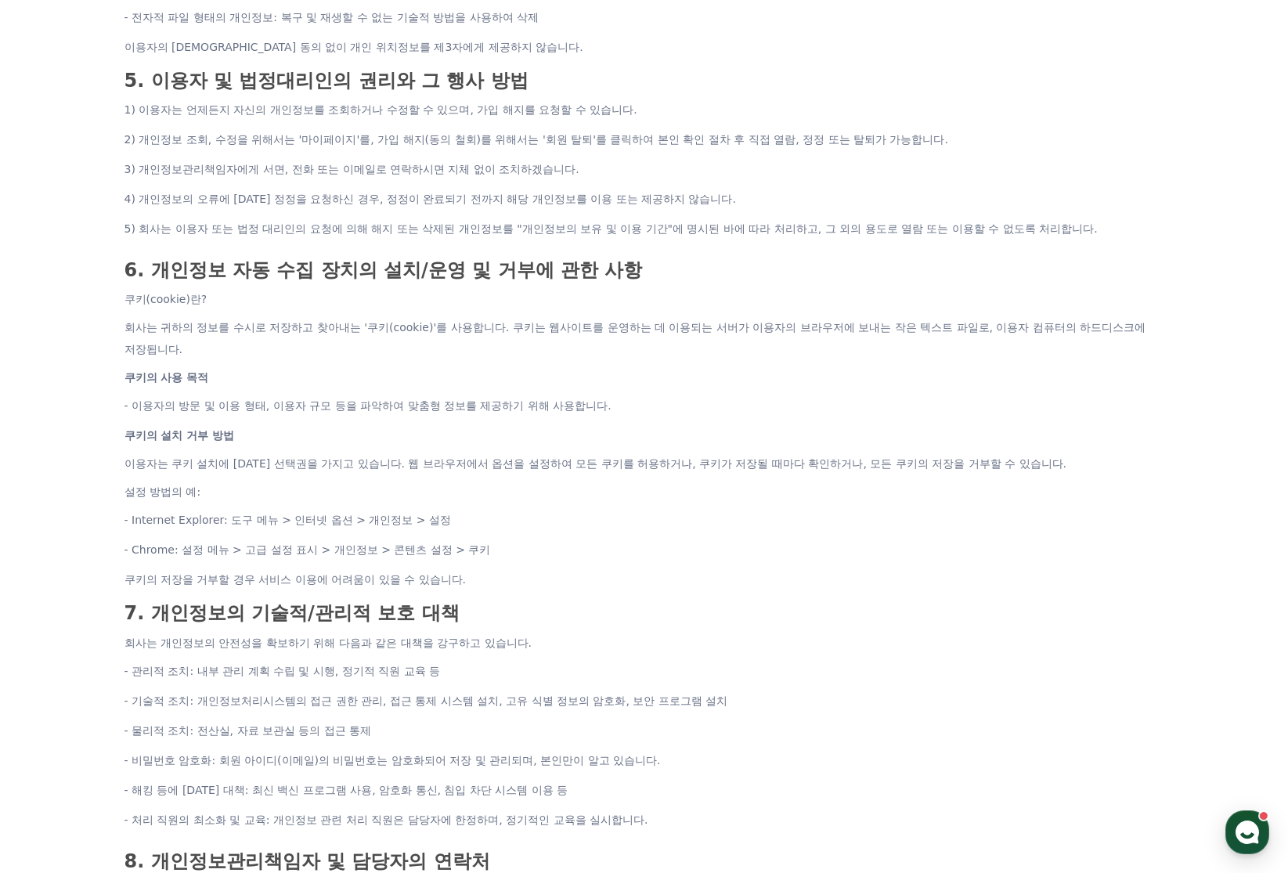
click at [539, 453] on p "이용자는 쿠키 설치에 대한 선택권을 가지고 있습니다. 웹 브라우저에서 옵션을 설정하여 모든 쿠키를 허용하거나, 쿠키가 저장될 때마다 확인하거나…" at bounding box center [644, 464] width 1040 height 22
